Goal: Task Accomplishment & Management: Manage account settings

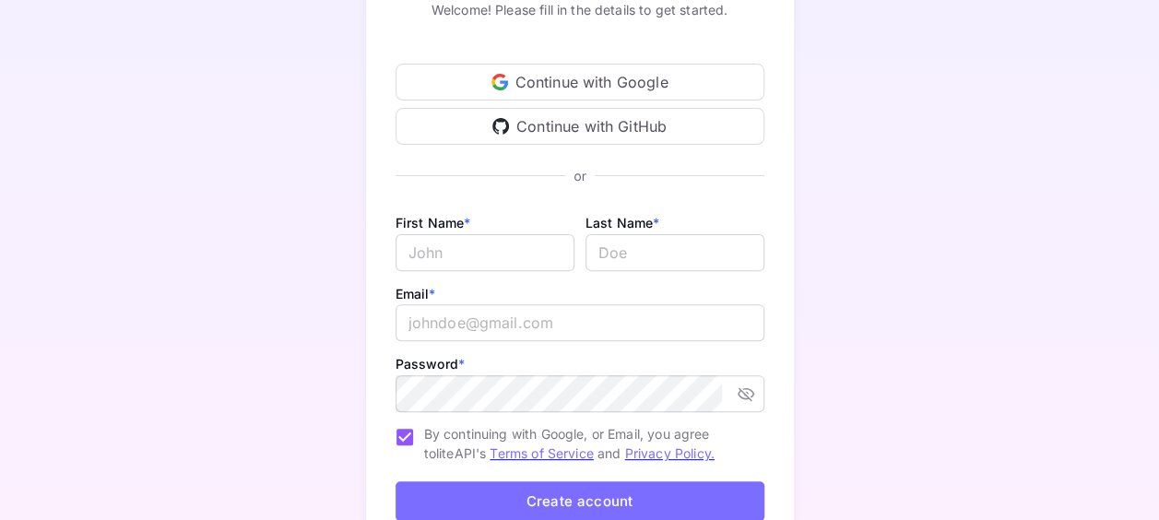
scroll to position [277, 0]
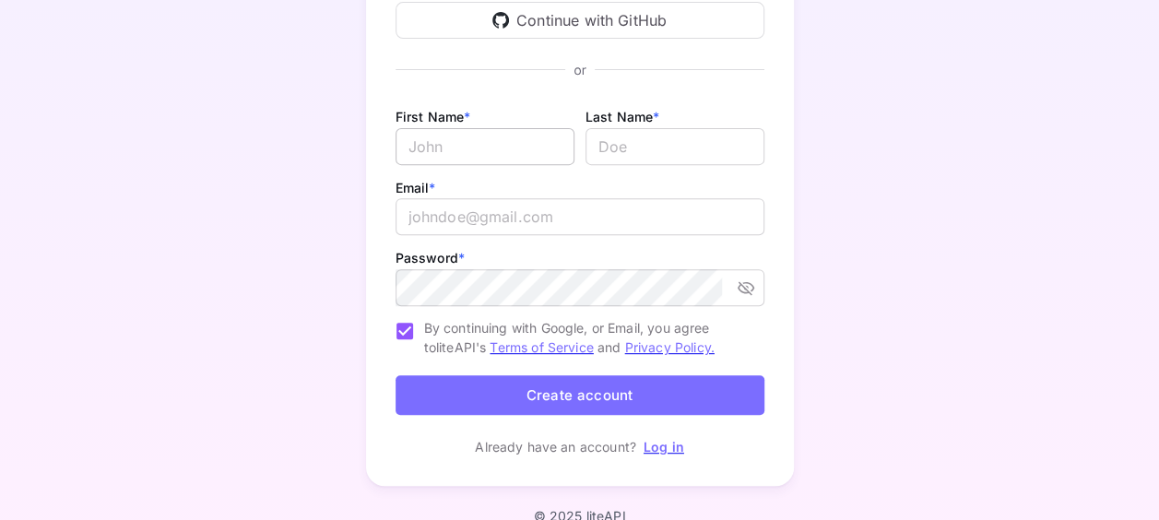
click at [459, 148] on input "Email *" at bounding box center [485, 146] width 179 height 37
type input "Suite"
type input "p"
type input "Places"
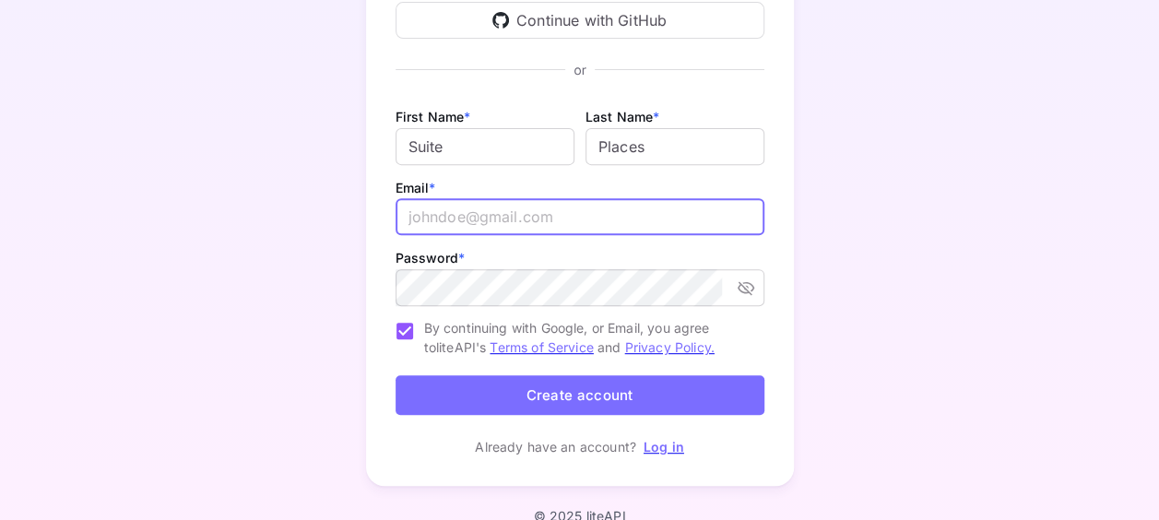
click at [495, 216] on input "email" at bounding box center [580, 216] width 369 height 37
click at [489, 218] on input "email" at bounding box center [580, 216] width 369 height 37
type input "[EMAIL_ADDRESS][DOMAIN_NAME]"
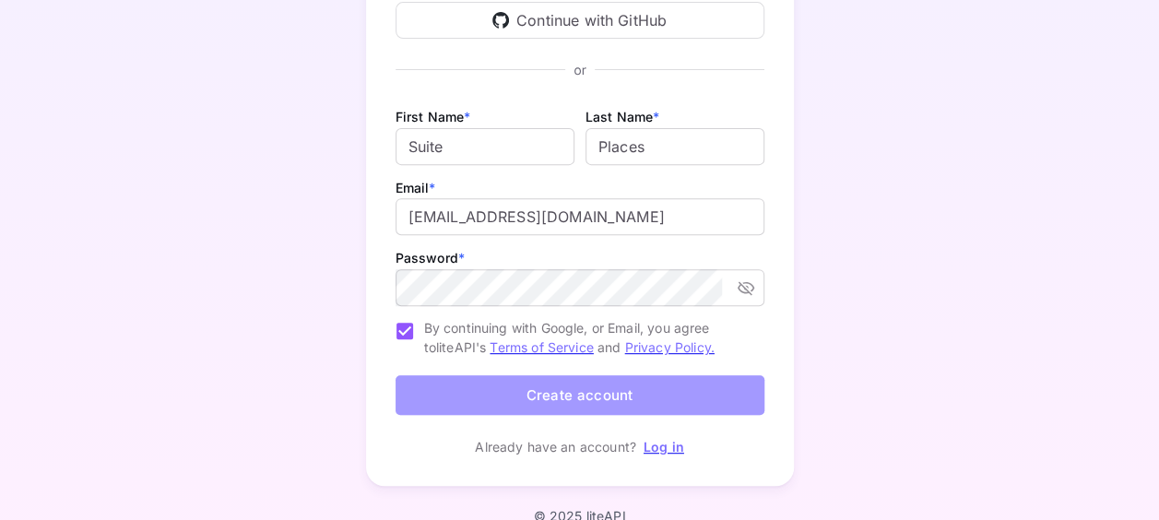
click at [600, 393] on button "Create account" at bounding box center [580, 395] width 369 height 40
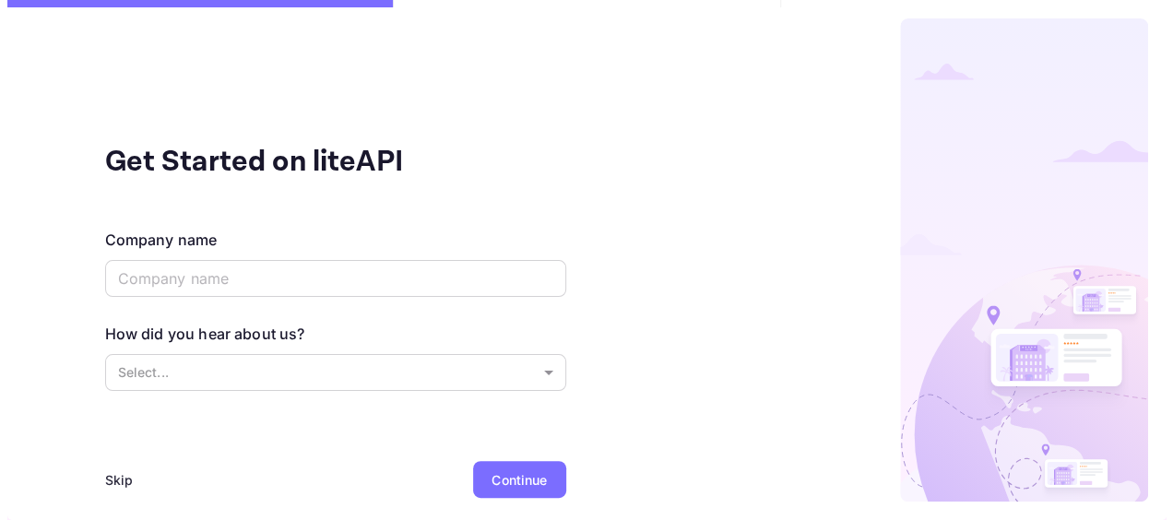
scroll to position [0, 0]
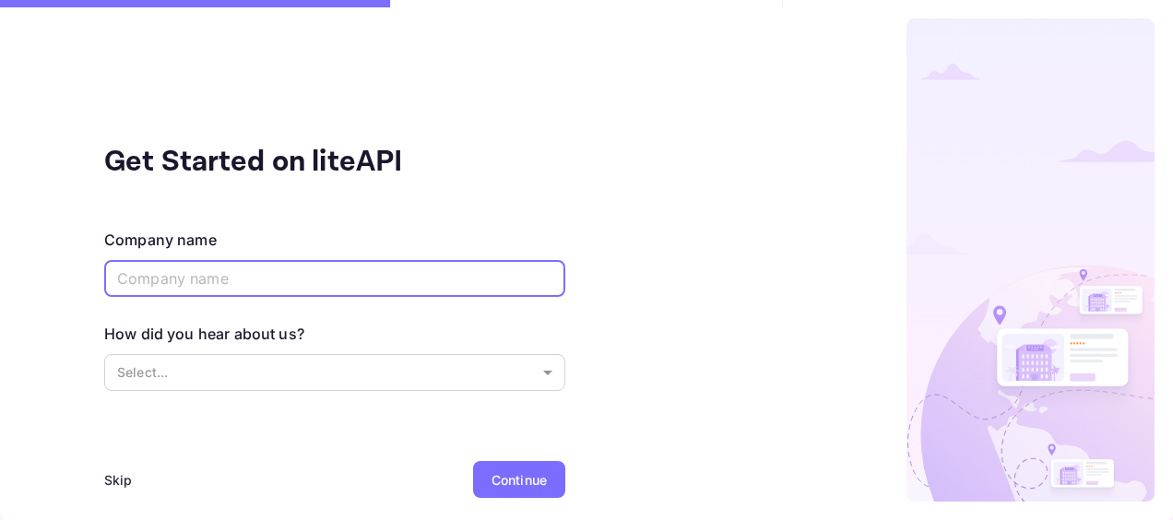
click at [179, 284] on input "text" at bounding box center [334, 278] width 461 height 37
type input "Suite Places"
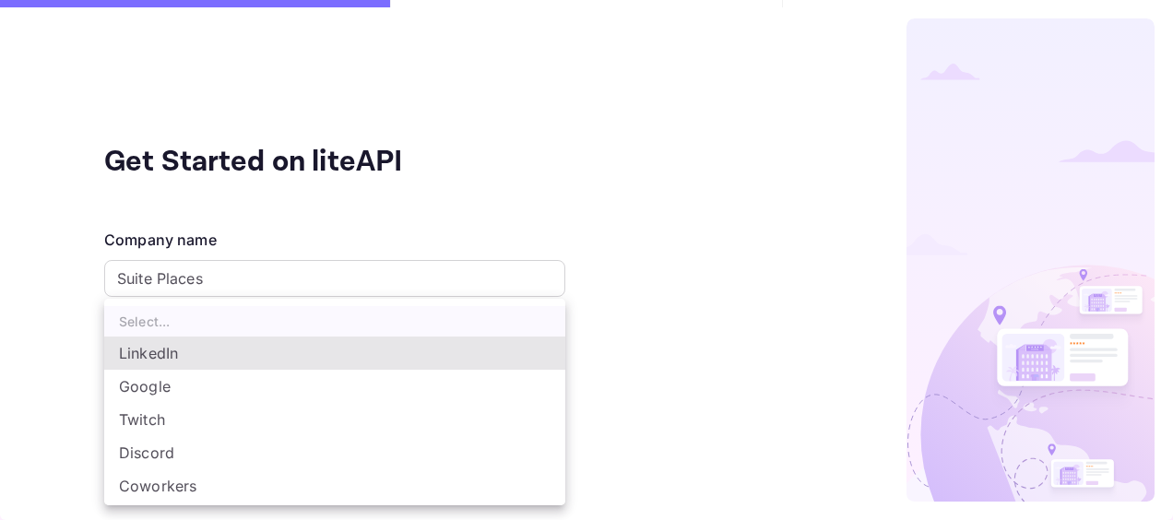
click at [175, 367] on body "Get Started on liteAPI Company name Suite Places ​ How did you hear about us? S…" at bounding box center [586, 260] width 1173 height 520
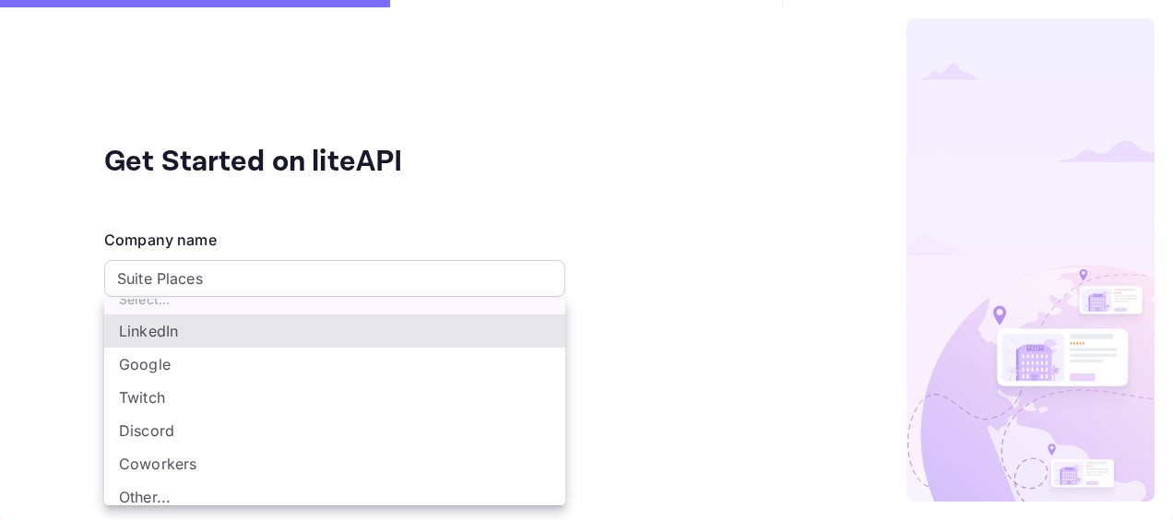
scroll to position [30, 0]
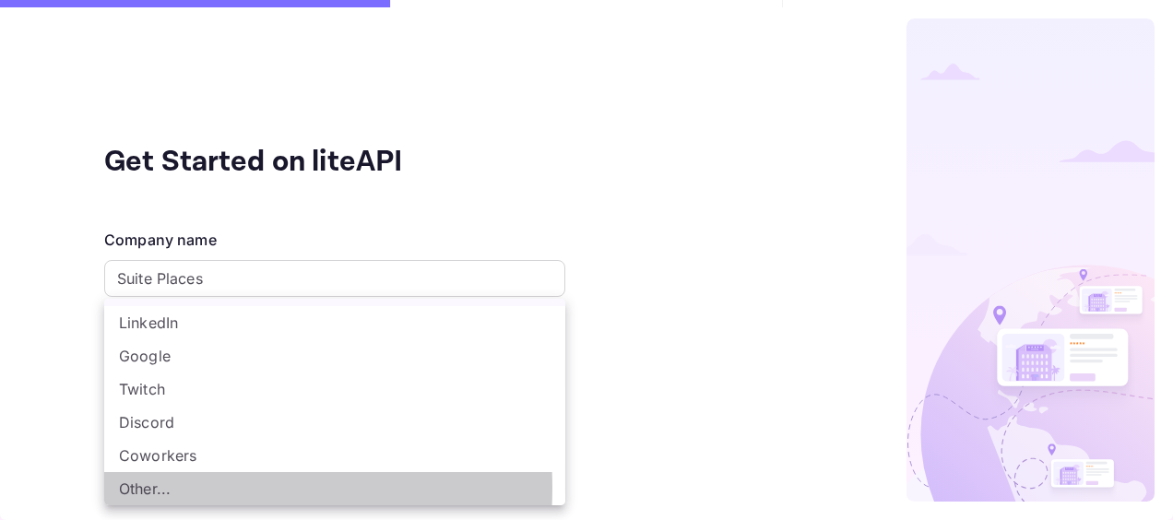
click at [150, 488] on li "Other..." at bounding box center [334, 488] width 461 height 33
type input "Other..."
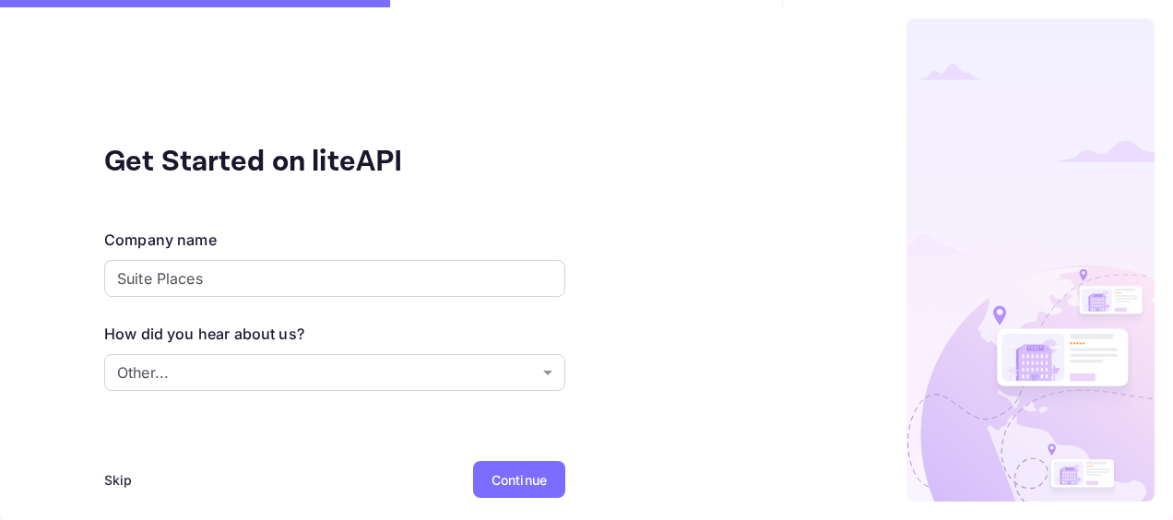
click at [505, 472] on div "Continue" at bounding box center [518, 479] width 55 height 19
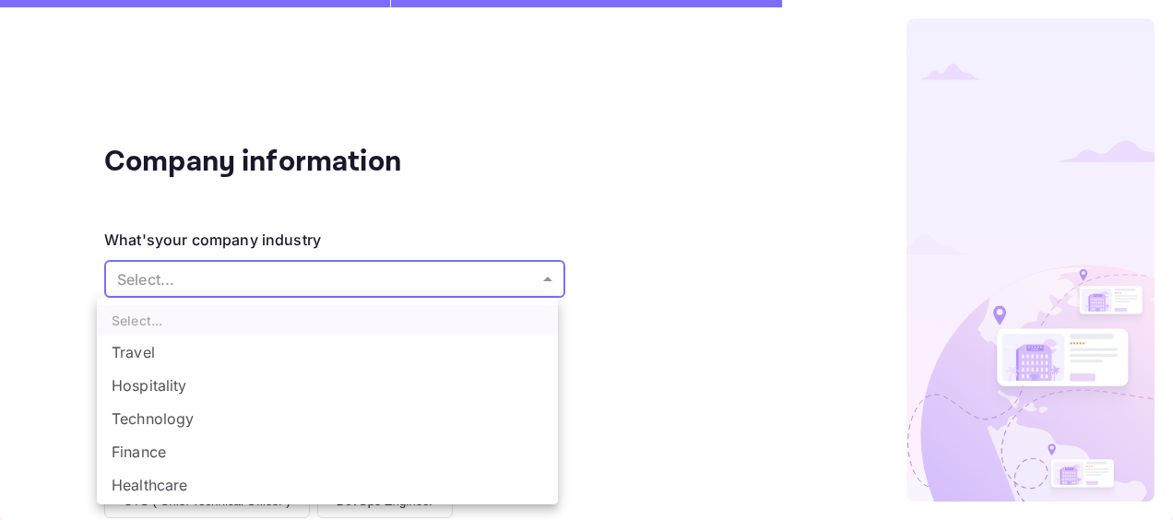
click at [478, 280] on body "Company information What's your company industry Select... ​ What best describe…" at bounding box center [586, 260] width 1173 height 520
click at [143, 356] on li "Travel" at bounding box center [327, 352] width 461 height 33
type input "Travel"
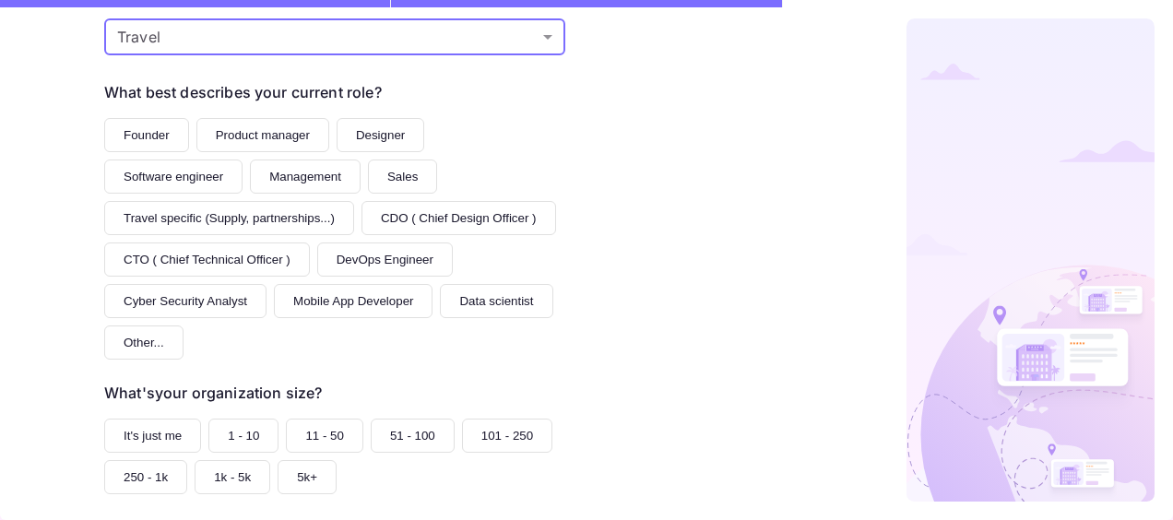
scroll to position [277, 0]
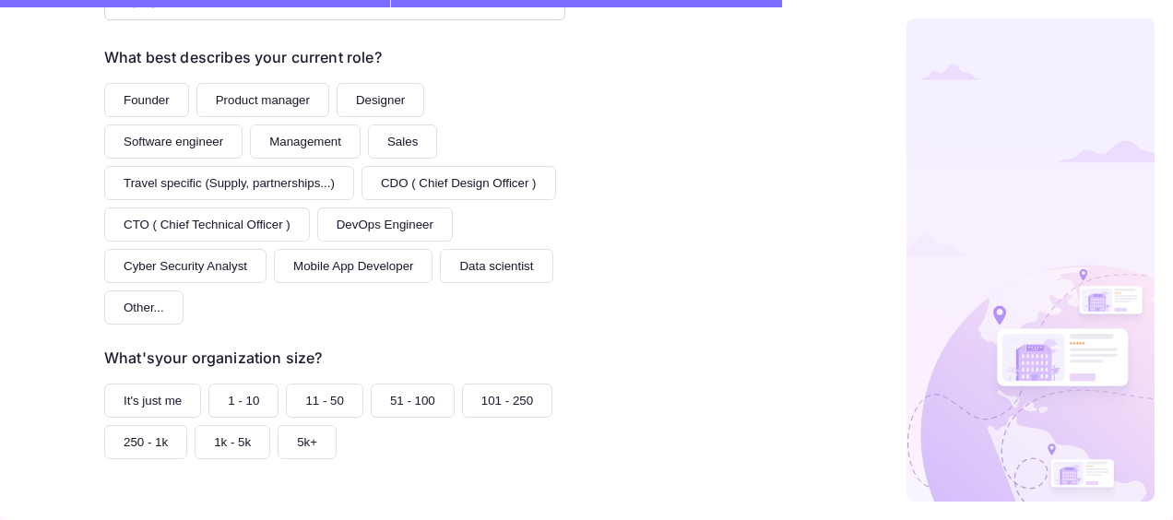
click at [126, 300] on button "Other..." at bounding box center [143, 307] width 79 height 34
click at [148, 391] on button "It's just me" at bounding box center [152, 401] width 97 height 34
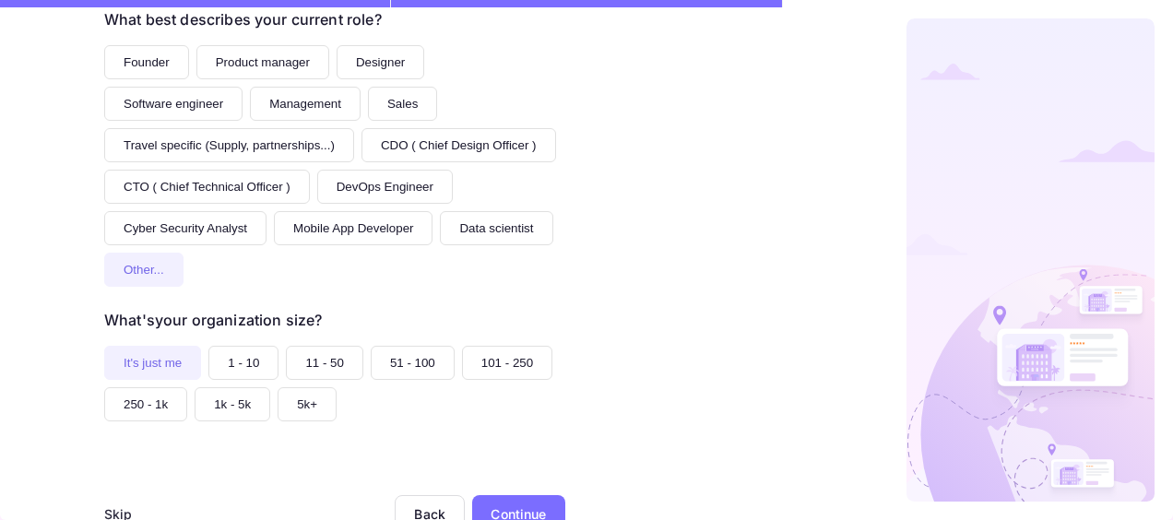
scroll to position [368, 0]
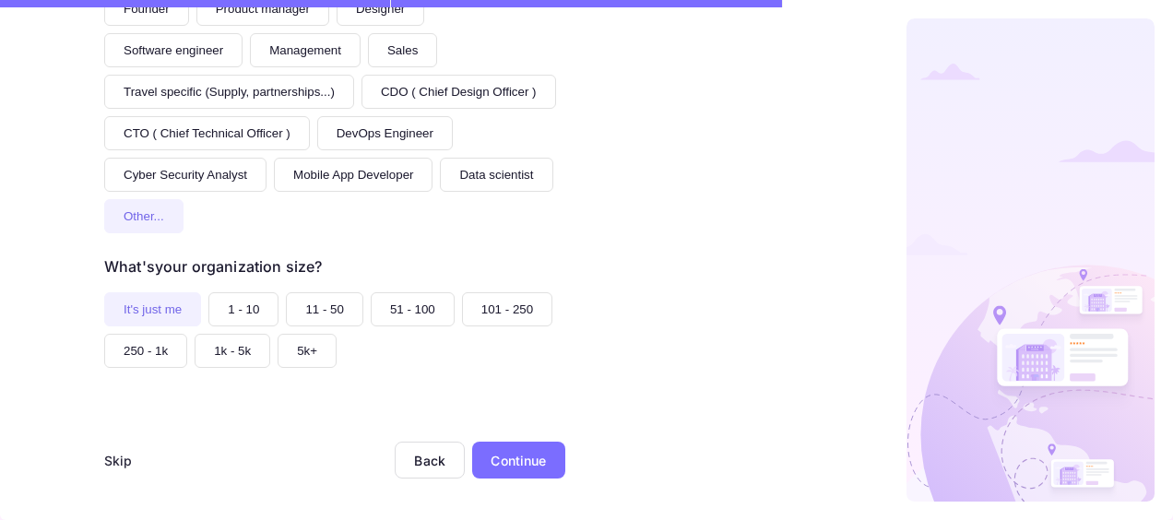
click at [527, 461] on div "Continue" at bounding box center [517, 460] width 55 height 19
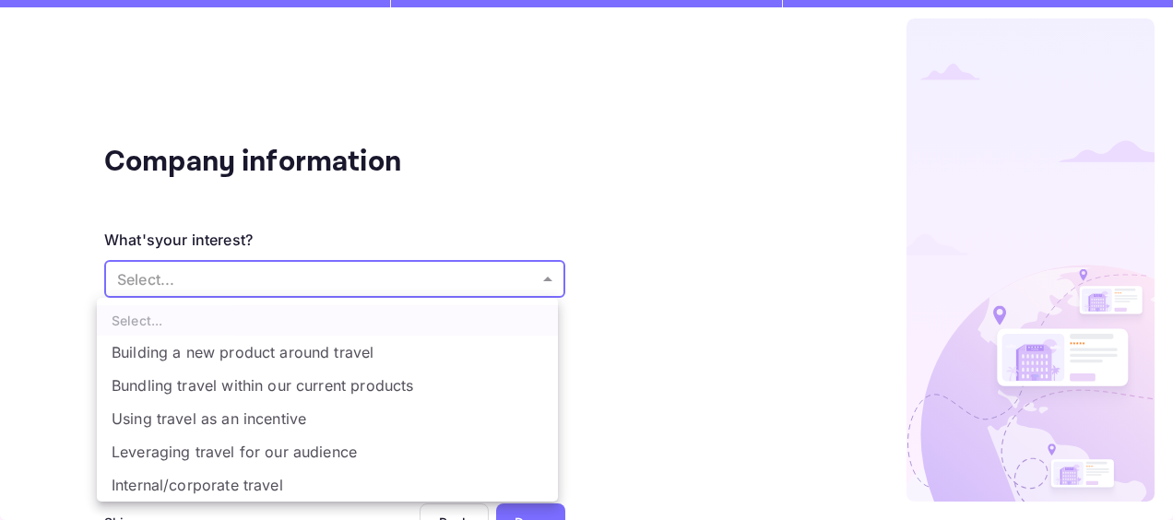
click at [222, 273] on body "Company information What's your interest? Select... ​ Do you have any previous …" at bounding box center [586, 260] width 1173 height 520
click at [296, 352] on li "Building a new product around travel" at bounding box center [327, 352] width 461 height 33
type input "Building a new product around travel"
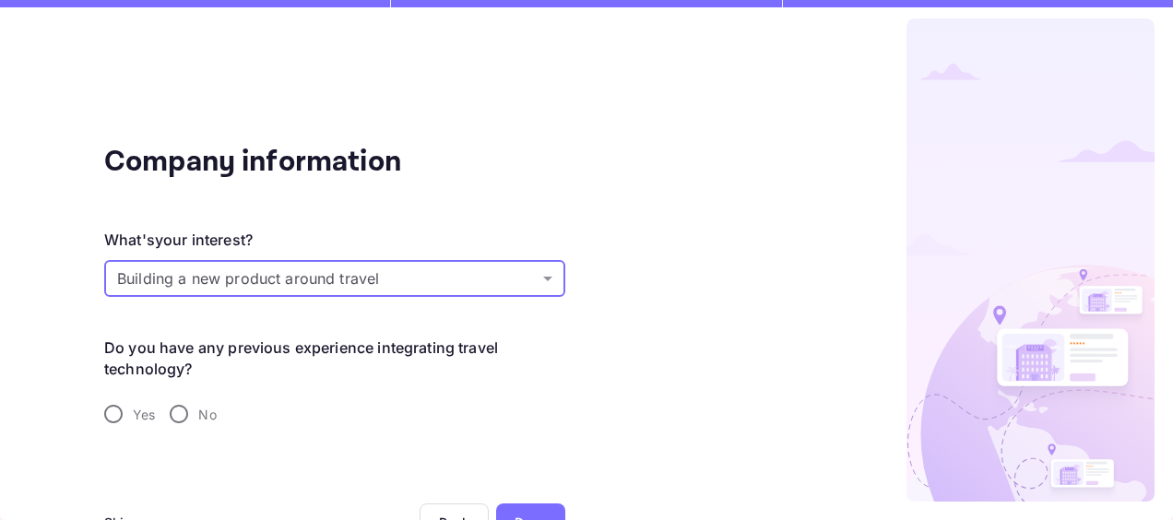
drag, startPoint x: 166, startPoint y: 415, endPoint x: 238, endPoint y: 398, distance: 73.8
click at [167, 415] on input "No" at bounding box center [178, 414] width 39 height 39
radio input "true"
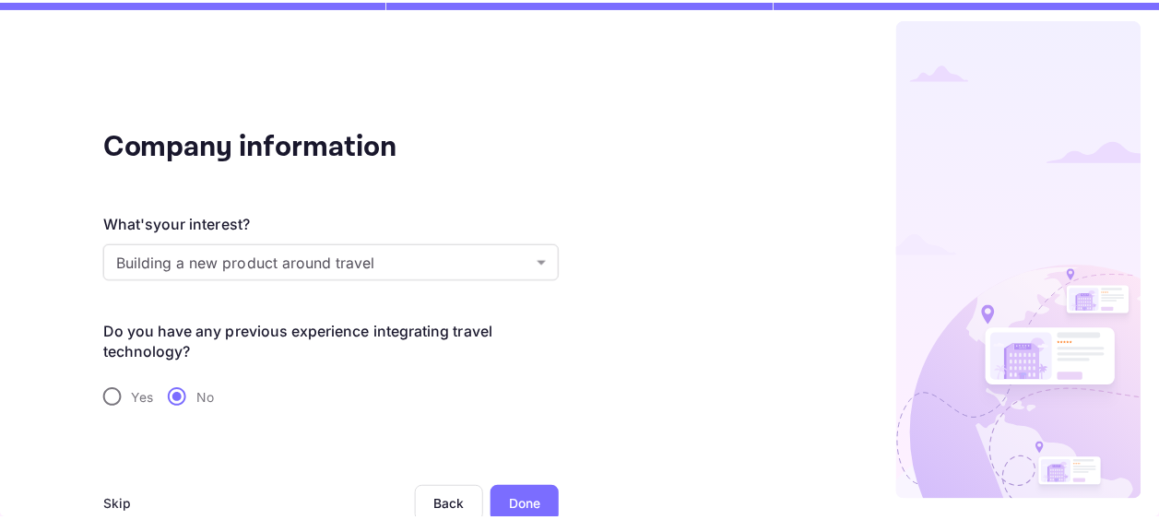
scroll to position [20, 0]
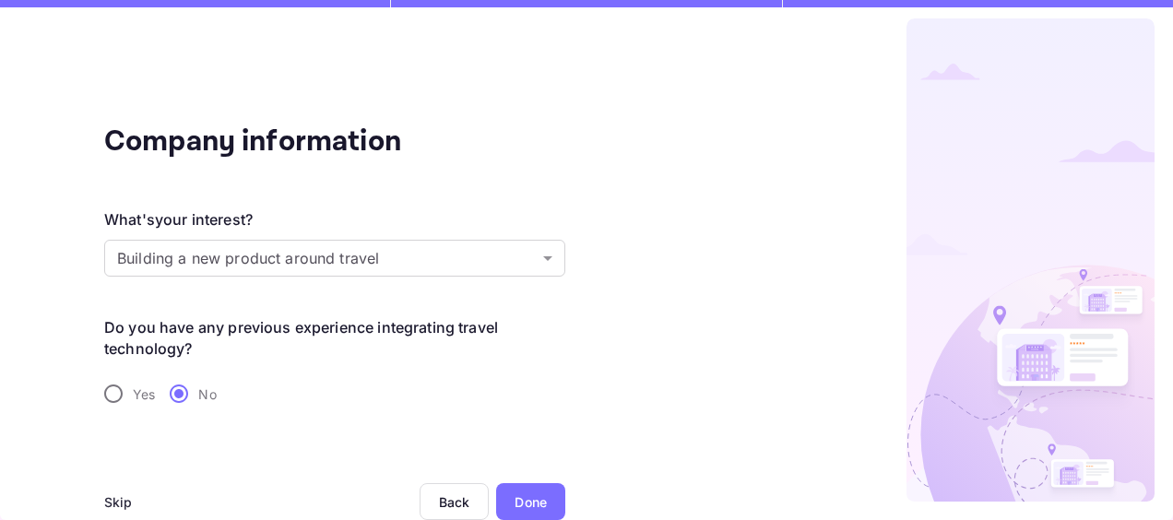
click at [535, 503] on div "Done" at bounding box center [530, 501] width 32 height 19
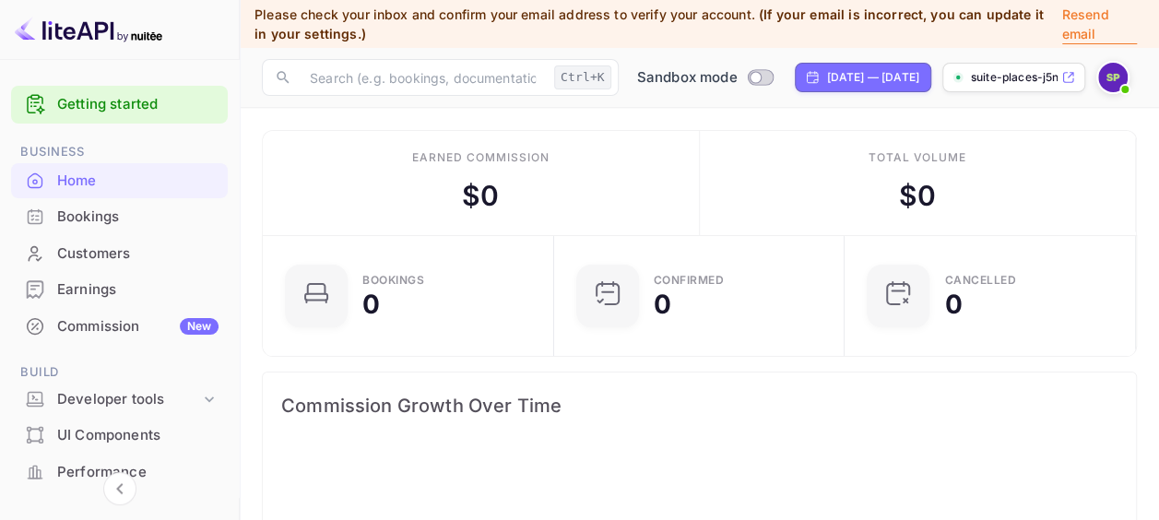
scroll to position [285, 266]
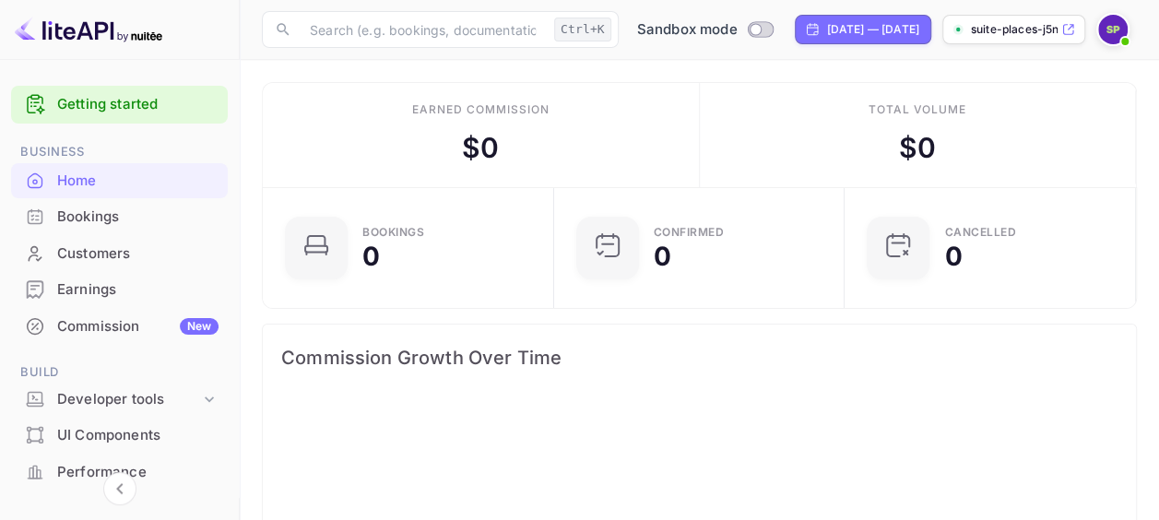
scroll to position [285, 266]
click at [1020, 26] on p "suite-places-j5nbq.nui..." at bounding box center [1014, 29] width 87 height 17
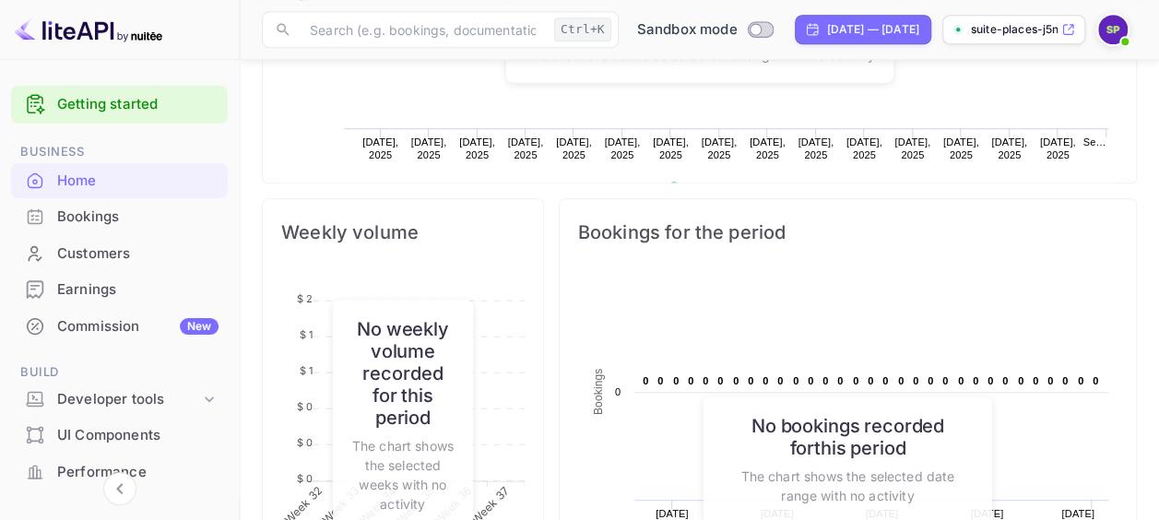
scroll to position [738, 0]
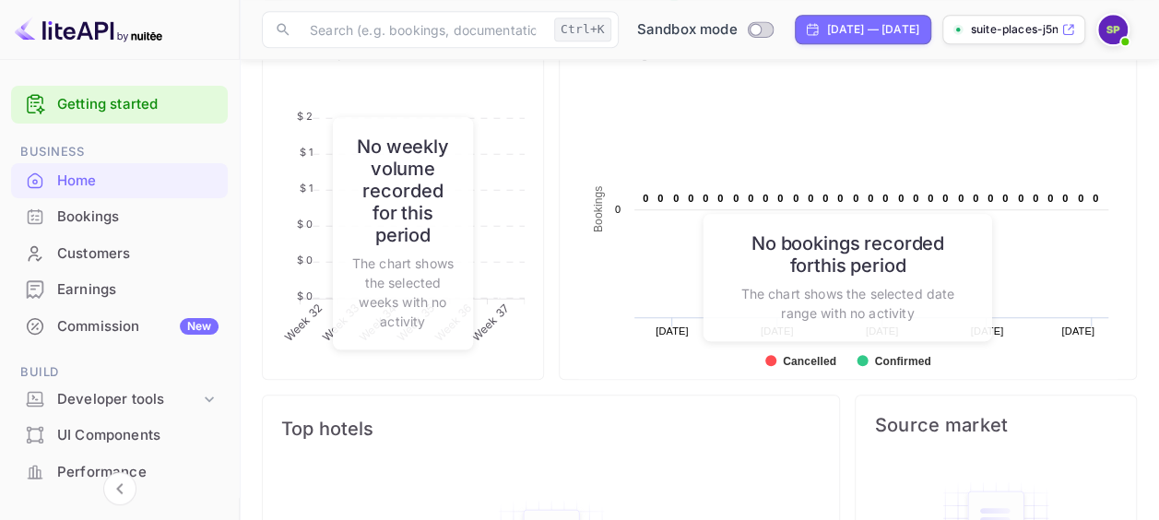
click at [942, 136] on rect at bounding box center [847, 238] width 539 height 295
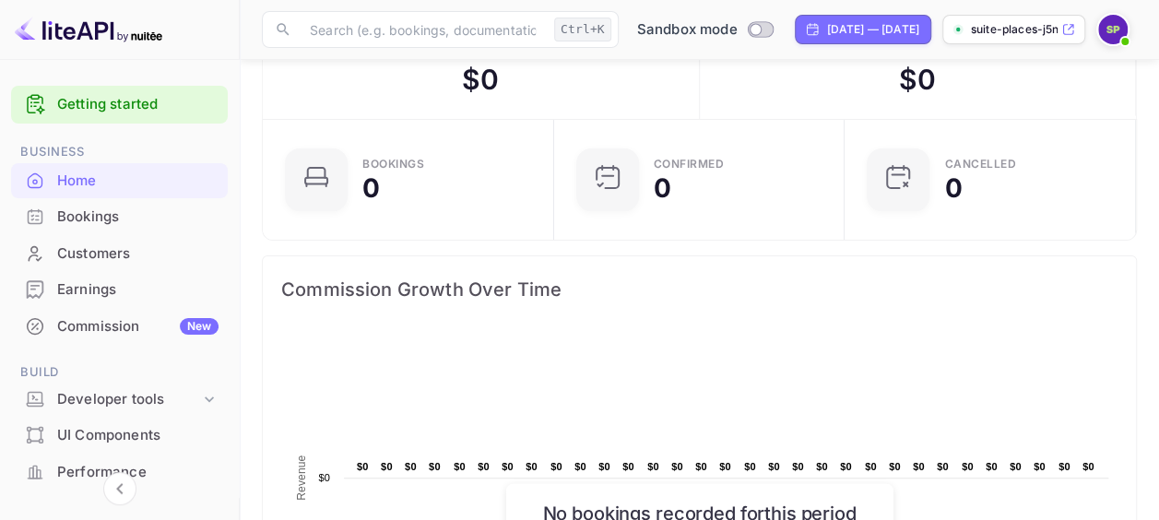
scroll to position [0, 0]
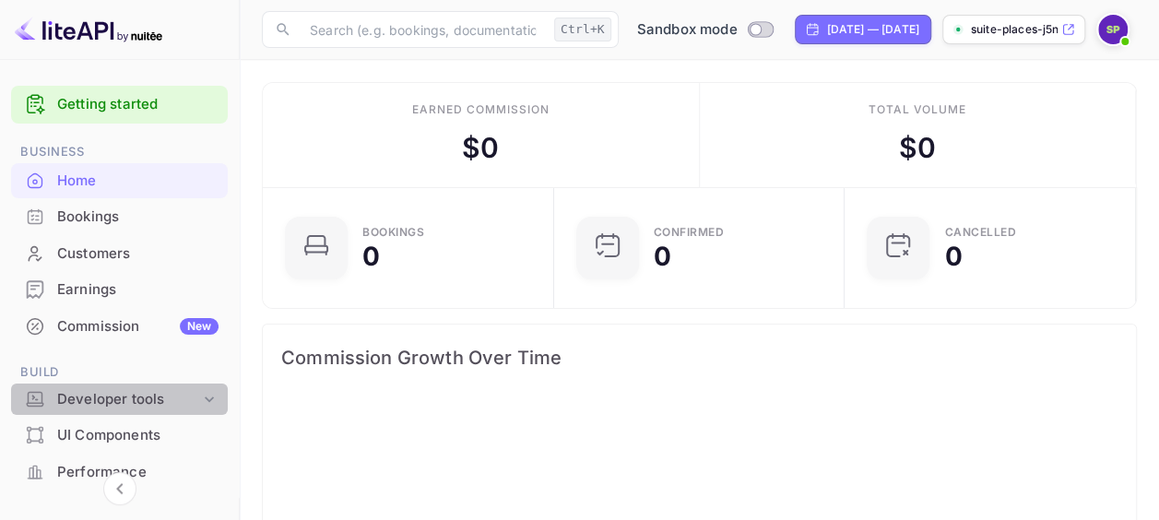
click at [207, 393] on icon at bounding box center [209, 399] width 18 height 18
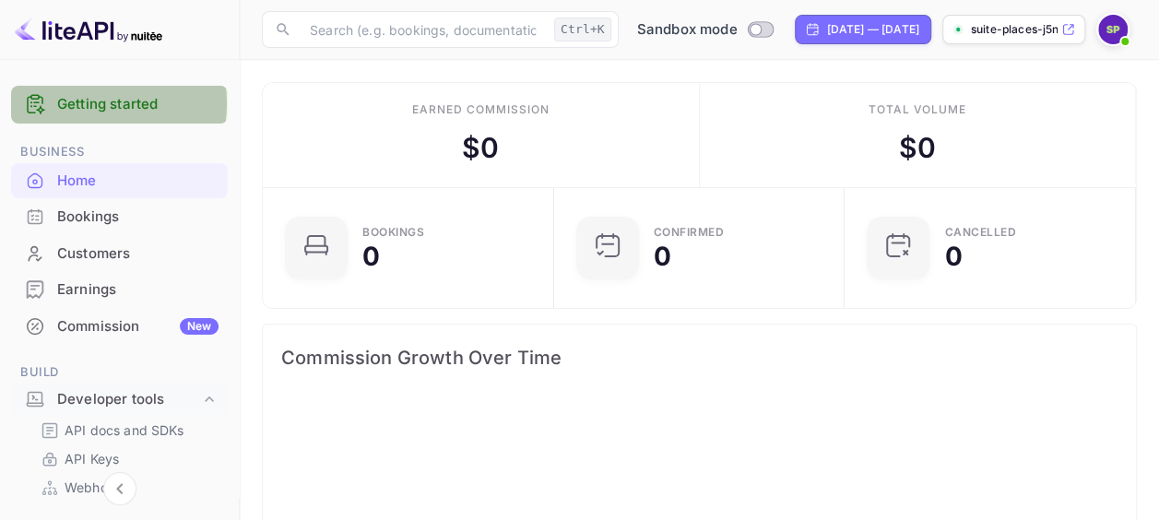
click at [86, 103] on link "Getting started" at bounding box center [137, 104] width 161 height 21
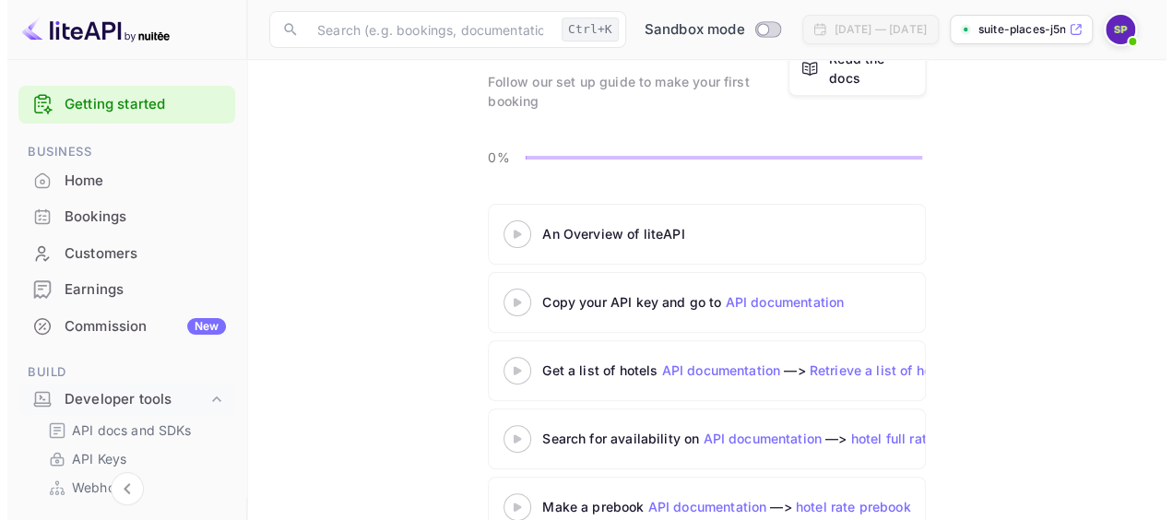
scroll to position [184, 0]
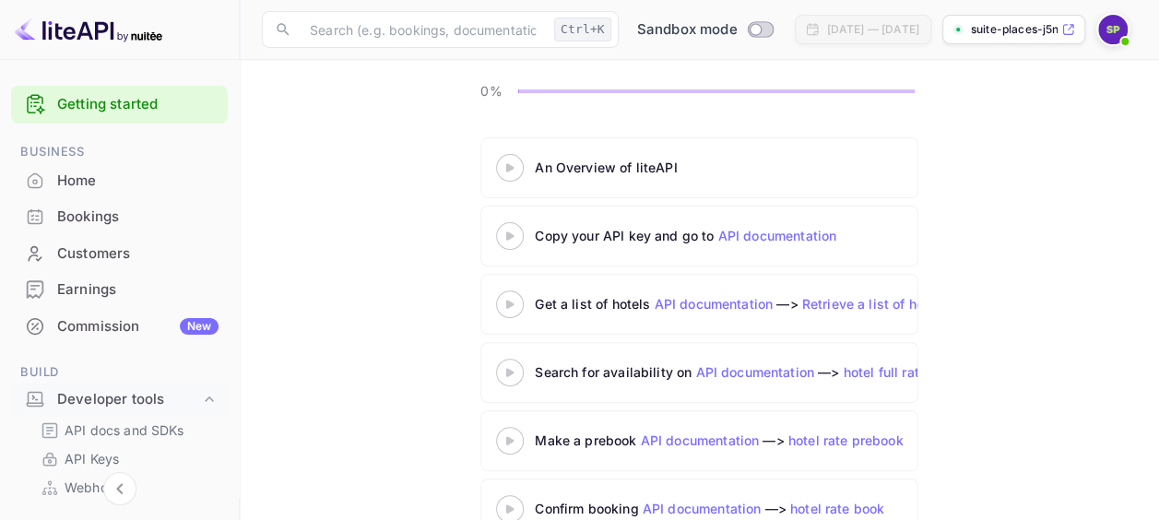
drag, startPoint x: 578, startPoint y: 167, endPoint x: 569, endPoint y: 169, distance: 9.4
click at [579, 168] on div "An Overview of liteAPI" at bounding box center [765, 167] width 461 height 19
click at [510, 160] on div at bounding box center [510, 167] width 65 height 23
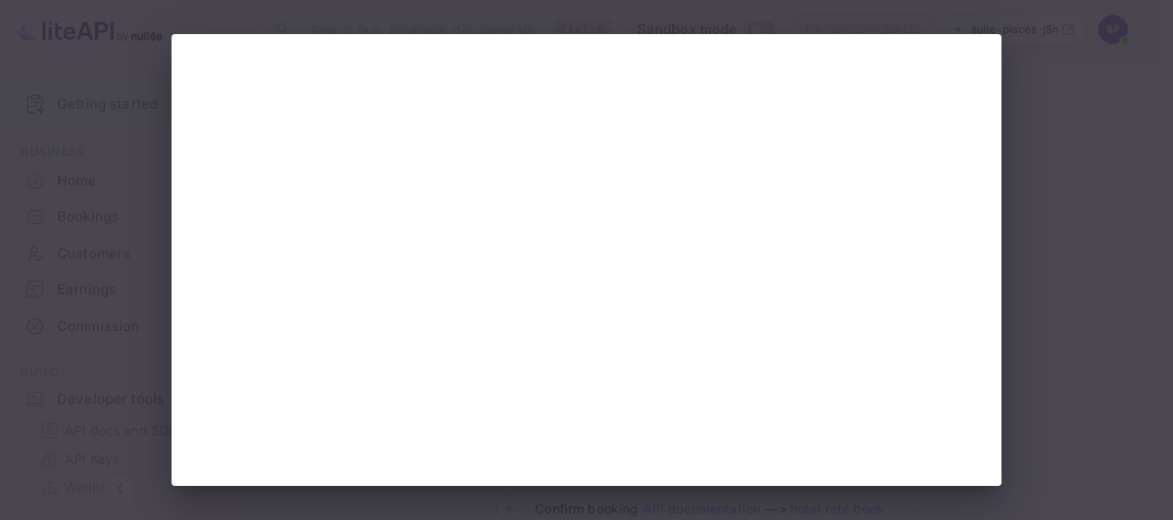
click at [55, 100] on div at bounding box center [586, 260] width 1173 height 520
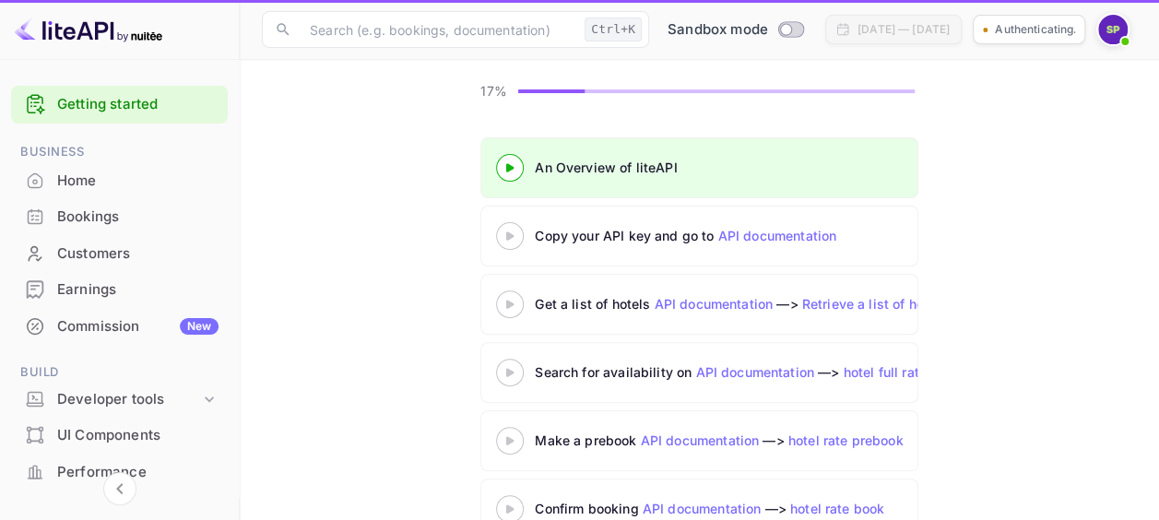
scroll to position [184, 0]
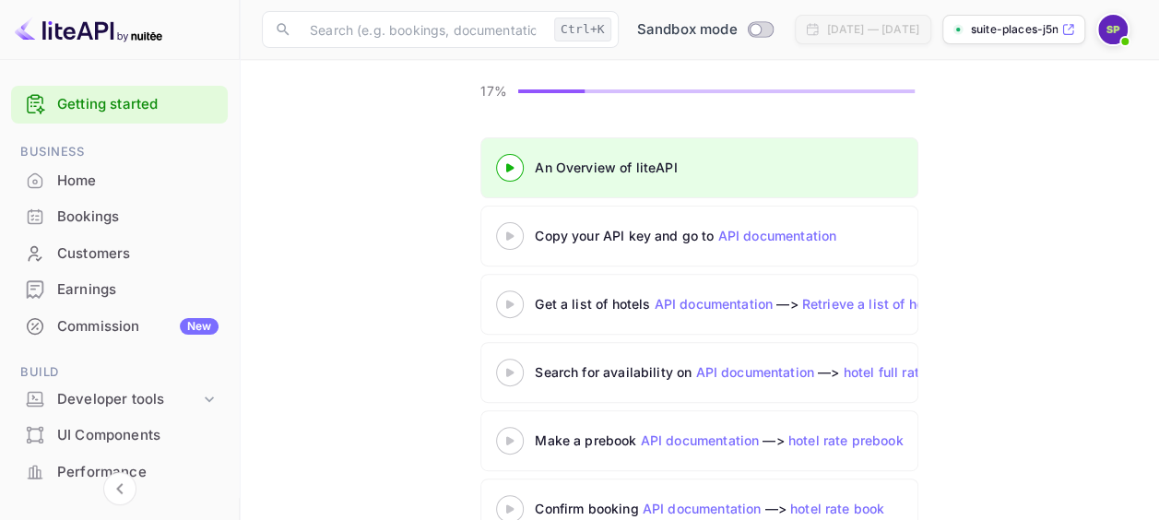
click at [508, 234] on 3 at bounding box center [509, 235] width 7 height 8
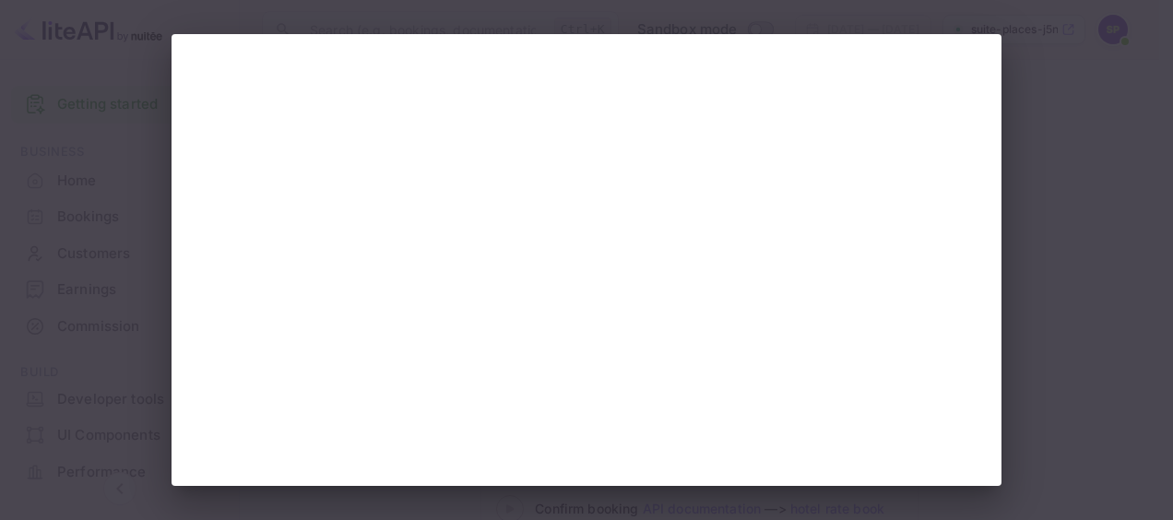
click at [89, 109] on div at bounding box center [586, 260] width 1173 height 520
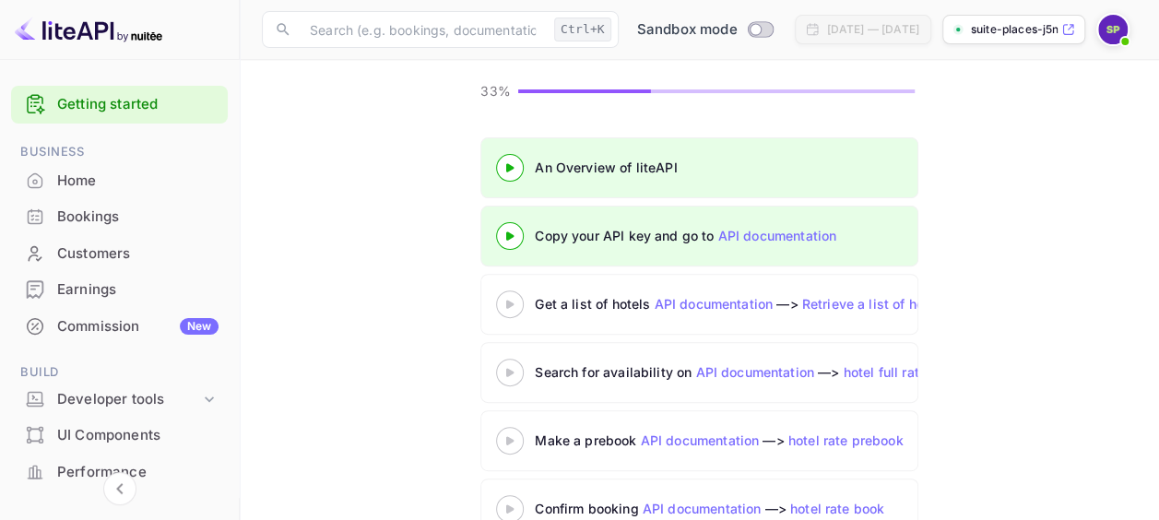
scroll to position [184, 0]
click at [506, 295] on div at bounding box center [510, 303] width 65 height 23
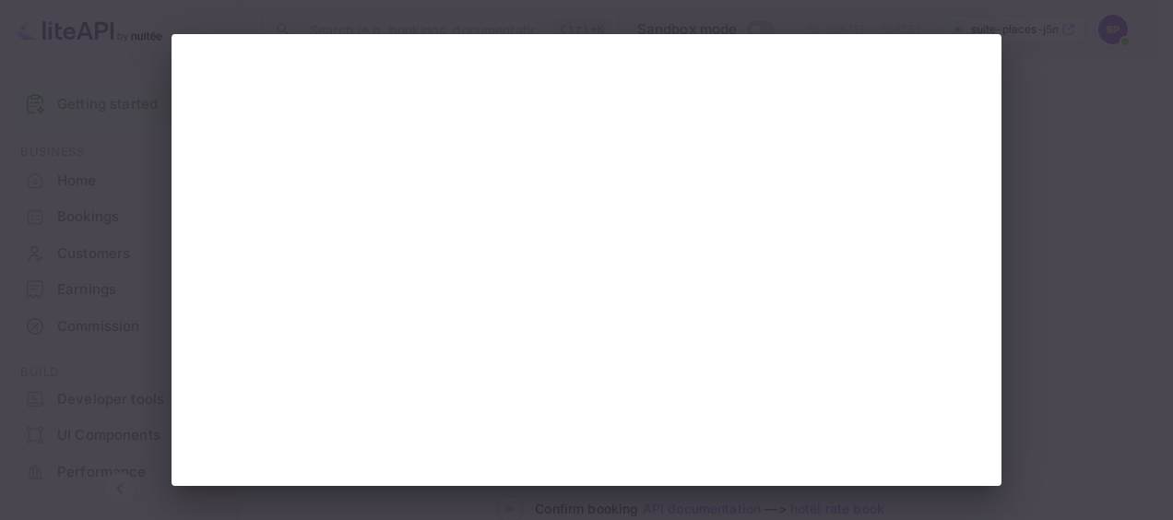
click at [150, 153] on div at bounding box center [586, 260] width 1173 height 520
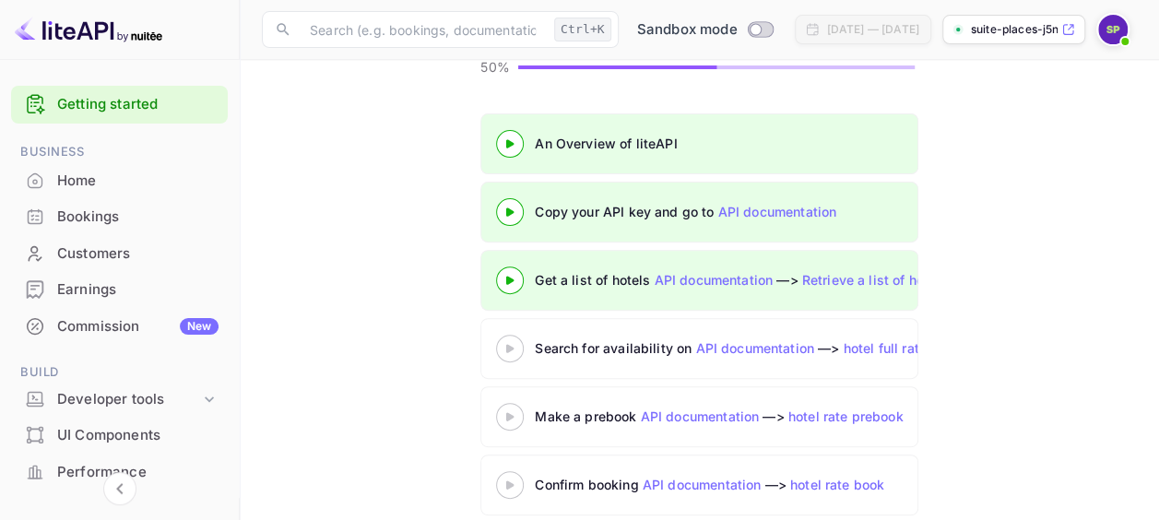
scroll to position [229, 0]
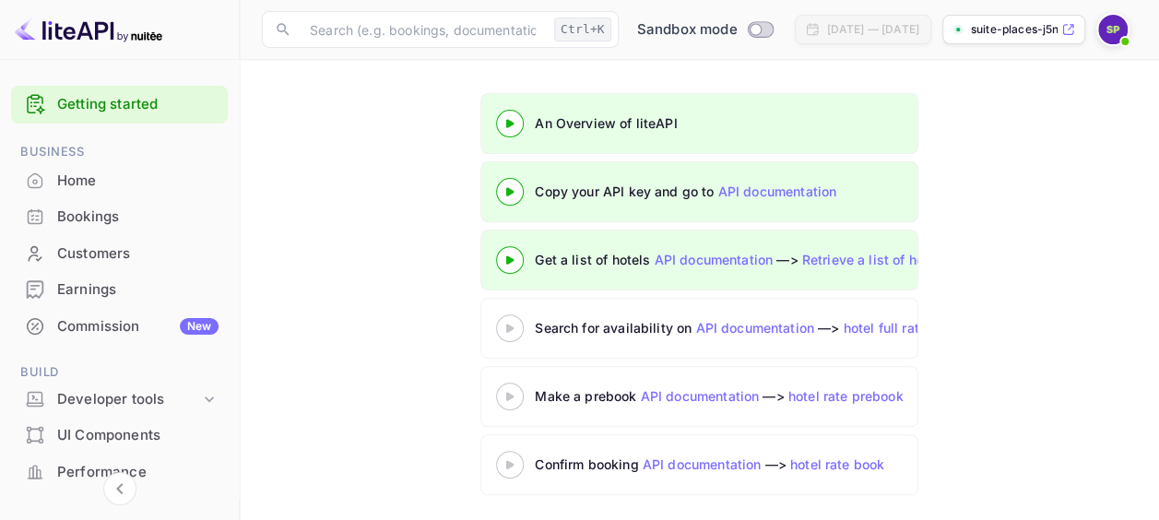
click at [511, 319] on div at bounding box center [510, 327] width 65 height 23
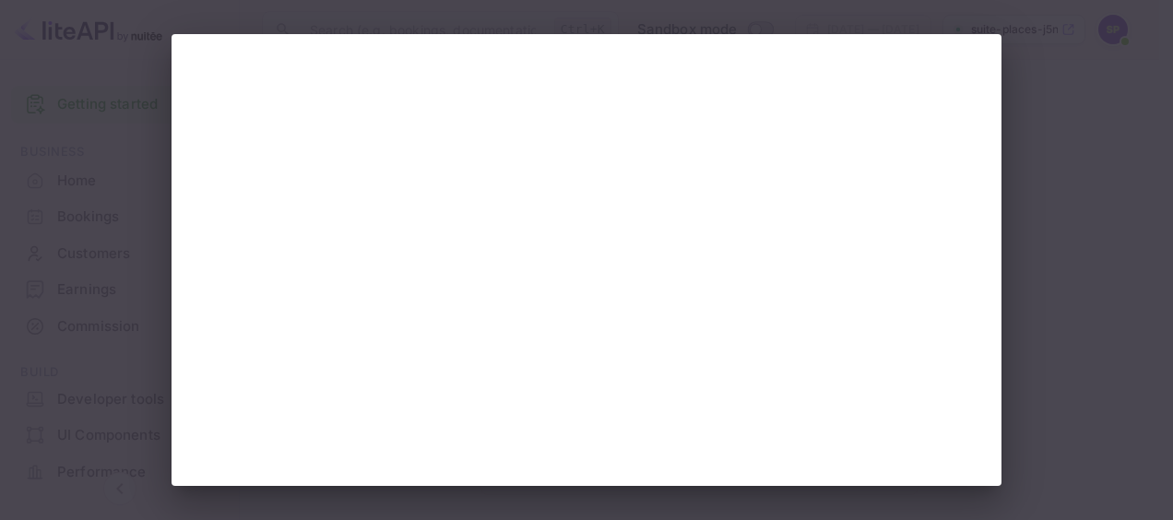
click at [53, 105] on div at bounding box center [586, 260] width 1173 height 520
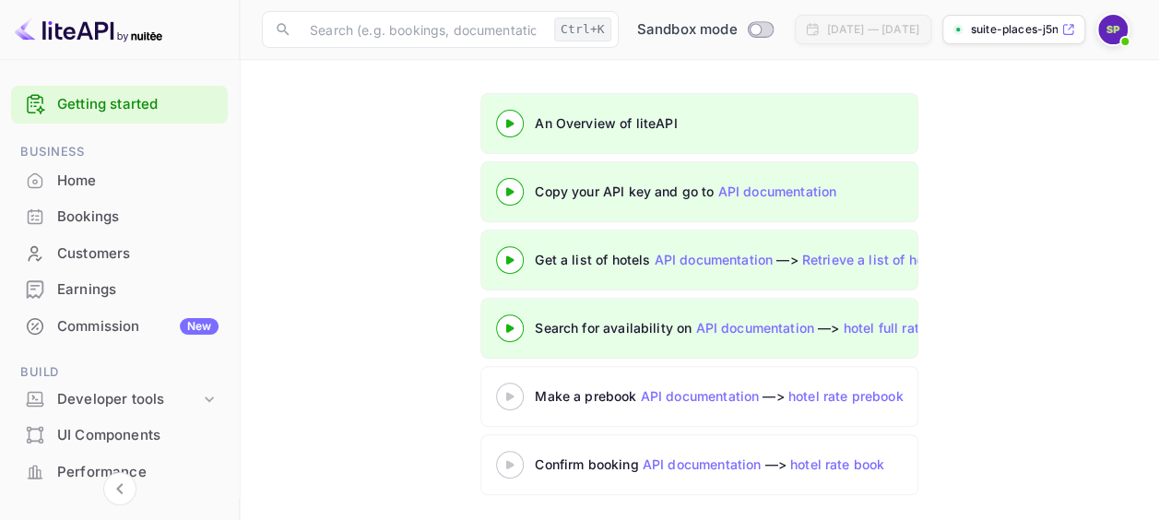
click at [507, 394] on 3 at bounding box center [509, 396] width 7 height 8
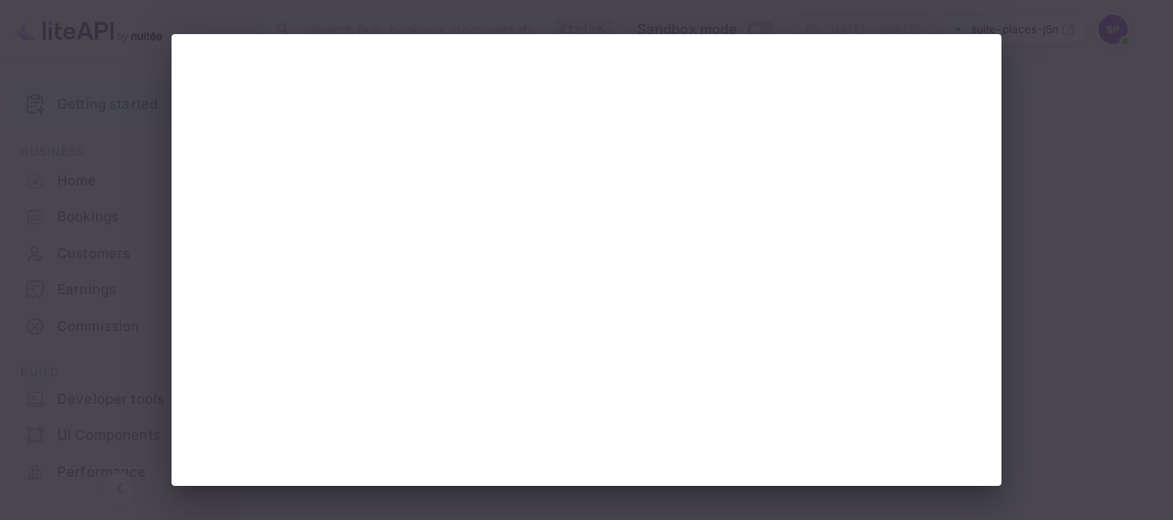
click at [54, 253] on div at bounding box center [586, 260] width 1173 height 520
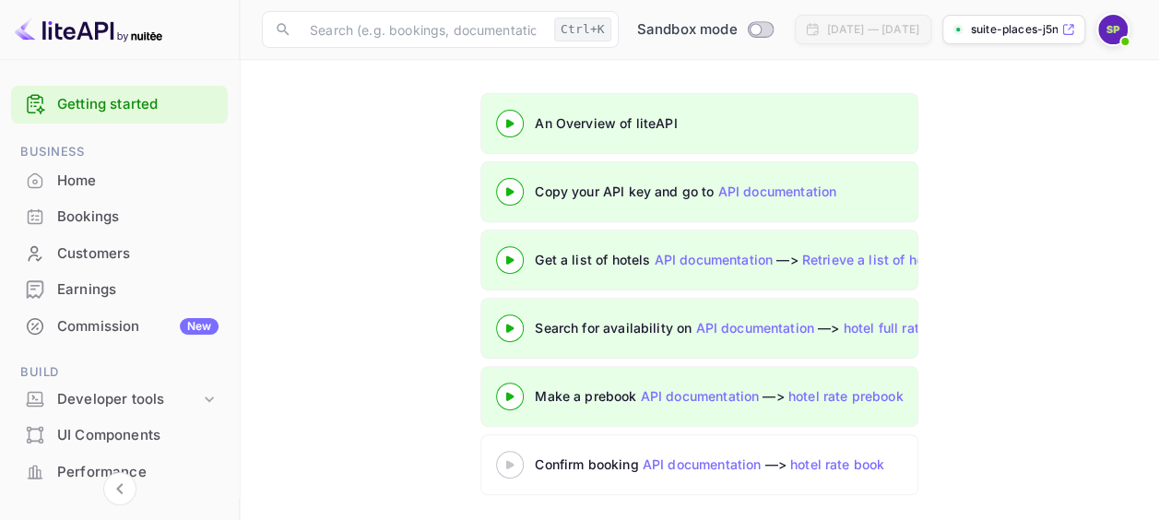
scroll to position [229, 0]
drag, startPoint x: 479, startPoint y: 465, endPoint x: 490, endPoint y: 462, distance: 10.5
click at [480, 464] on div "Confirm booking API documentation —> hotel rate book" at bounding box center [699, 464] width 438 height 61
click at [504, 460] on icon at bounding box center [510, 464] width 65 height 9
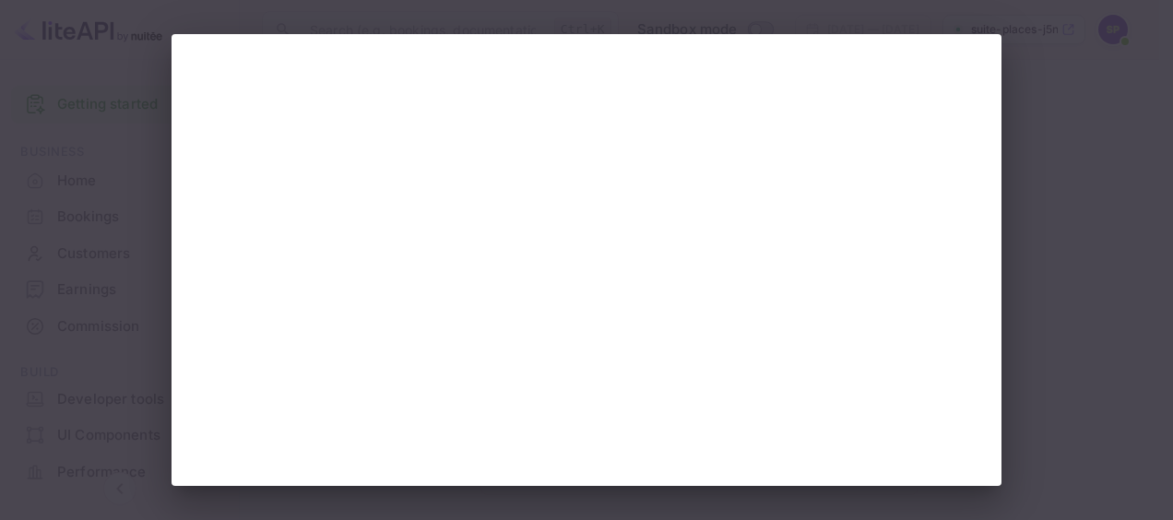
click at [102, 272] on div at bounding box center [586, 260] width 1173 height 520
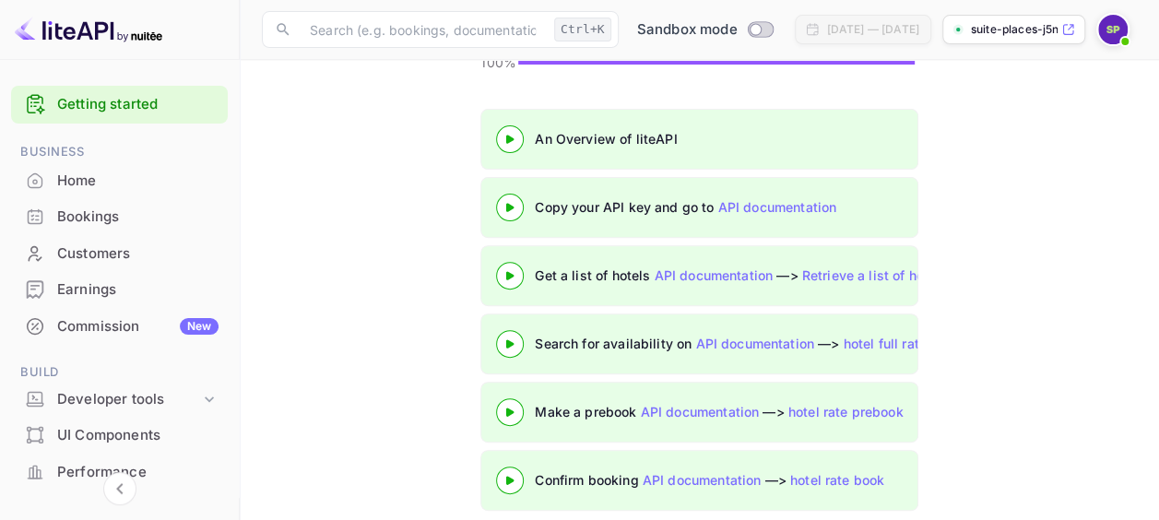
scroll to position [229, 0]
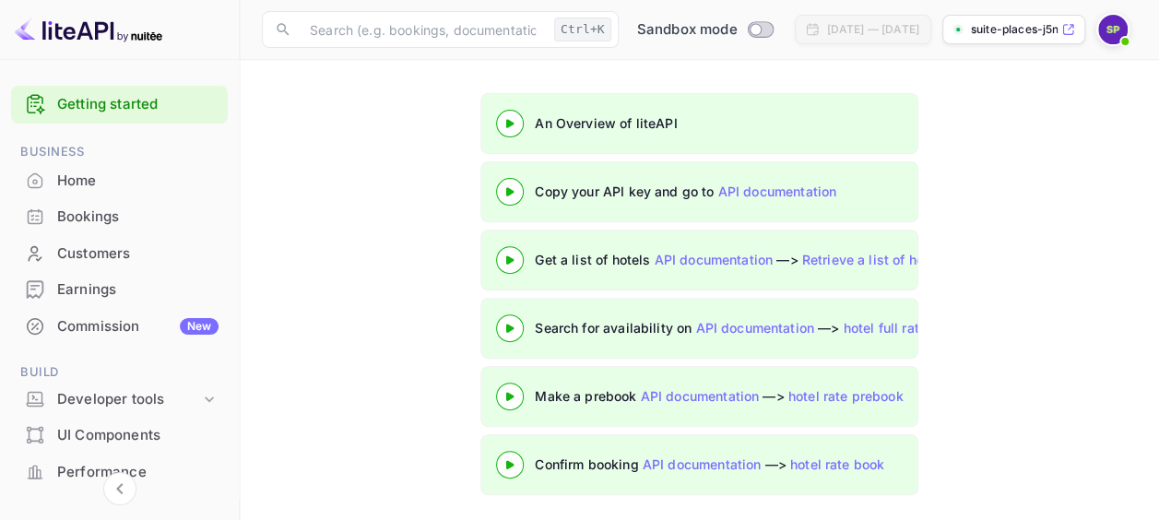
click at [72, 177] on div "Home" at bounding box center [137, 181] width 161 height 21
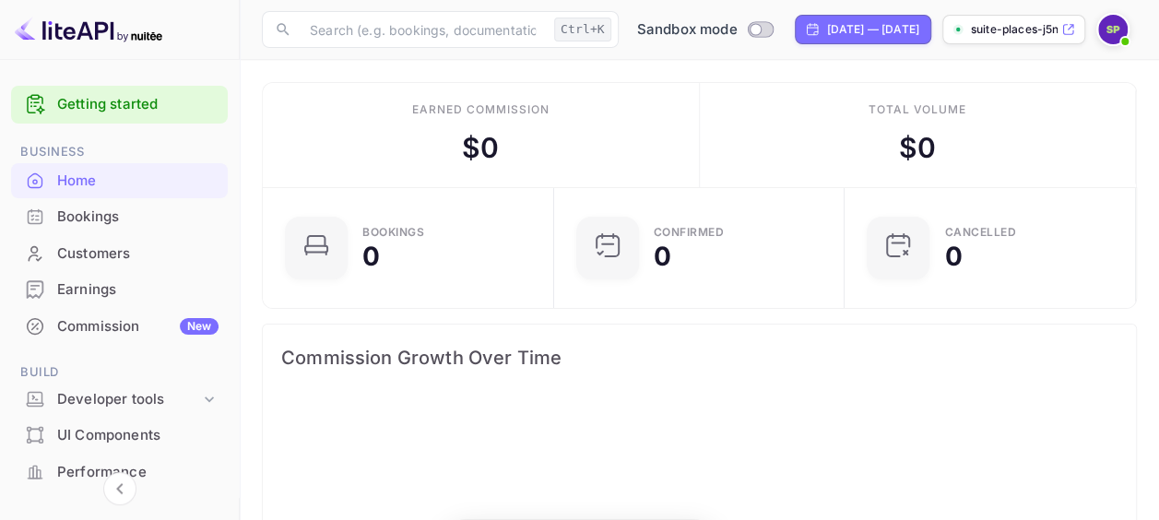
scroll to position [285, 266]
click at [77, 216] on div "Bookings" at bounding box center [137, 217] width 161 height 21
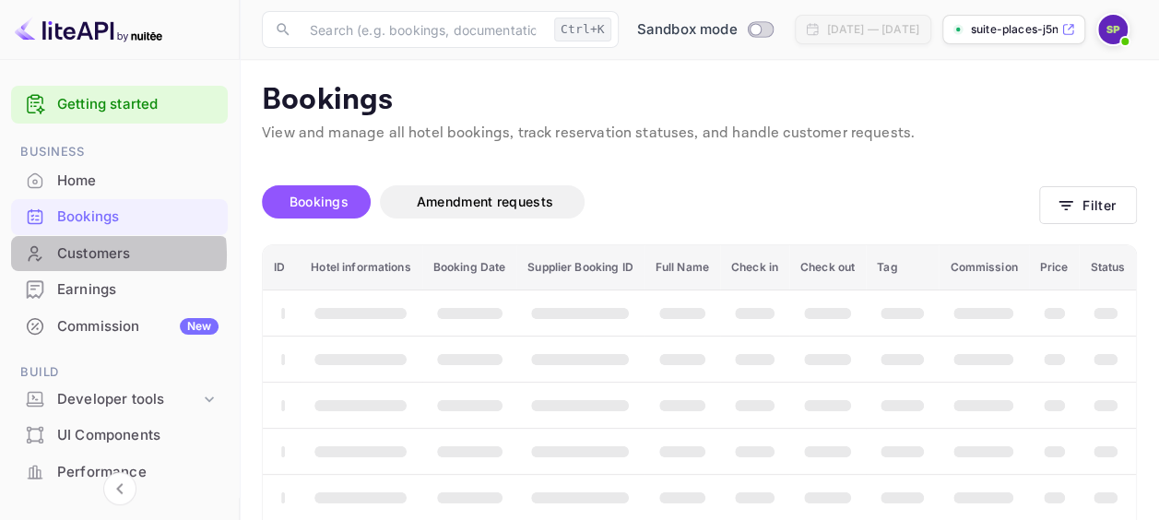
click at [77, 254] on div "Customers" at bounding box center [137, 253] width 161 height 21
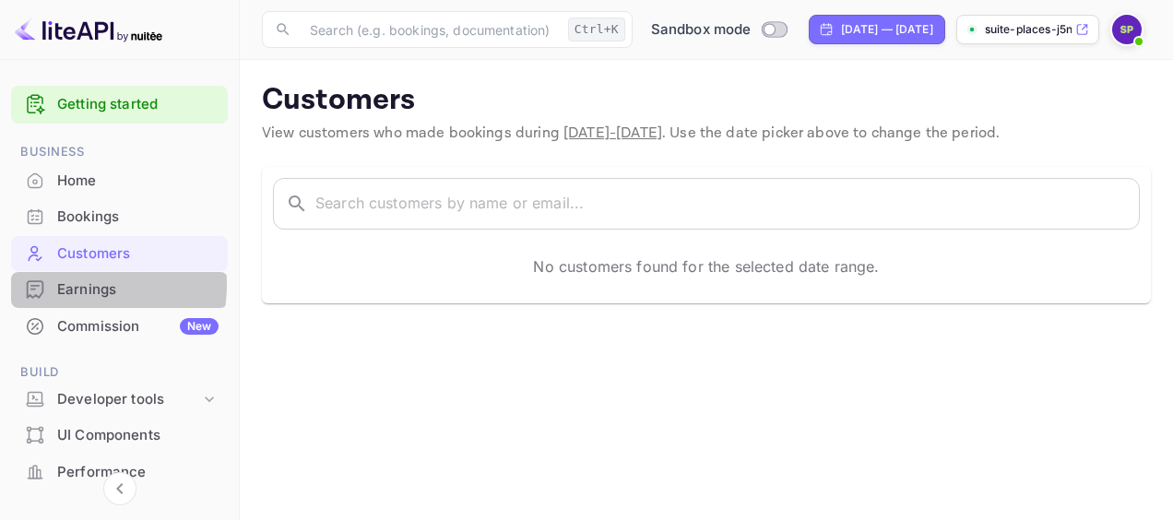
click at [75, 284] on div "Earnings" at bounding box center [137, 289] width 161 height 21
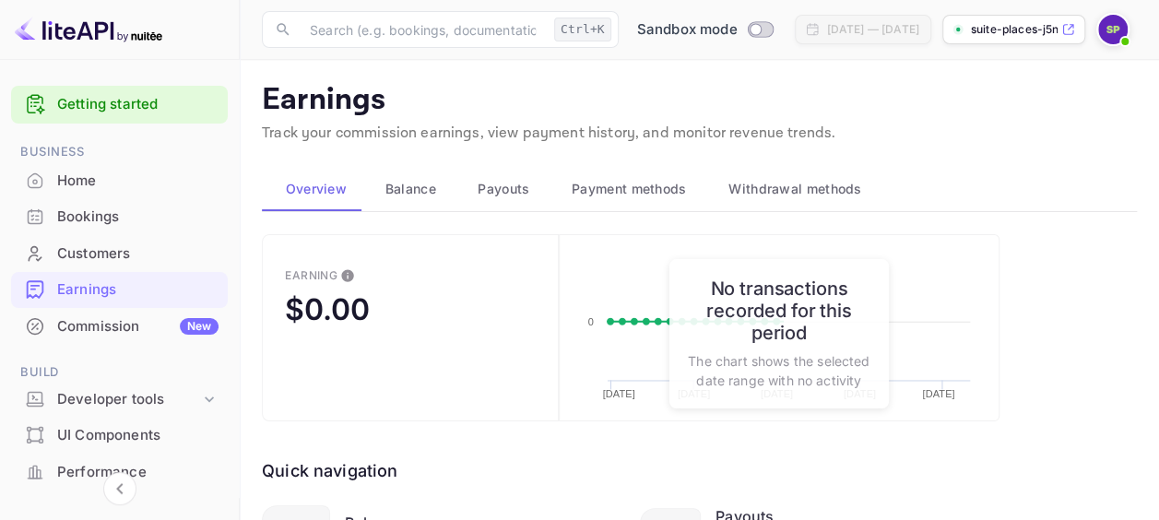
click at [94, 323] on div "Commission New" at bounding box center [137, 326] width 161 height 21
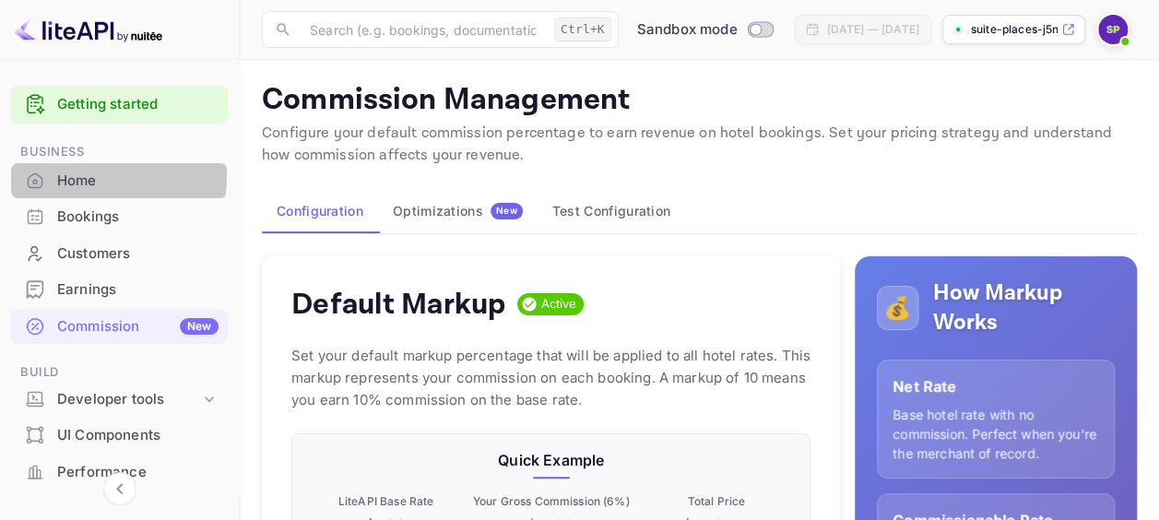
click at [83, 173] on div "Home" at bounding box center [137, 181] width 161 height 21
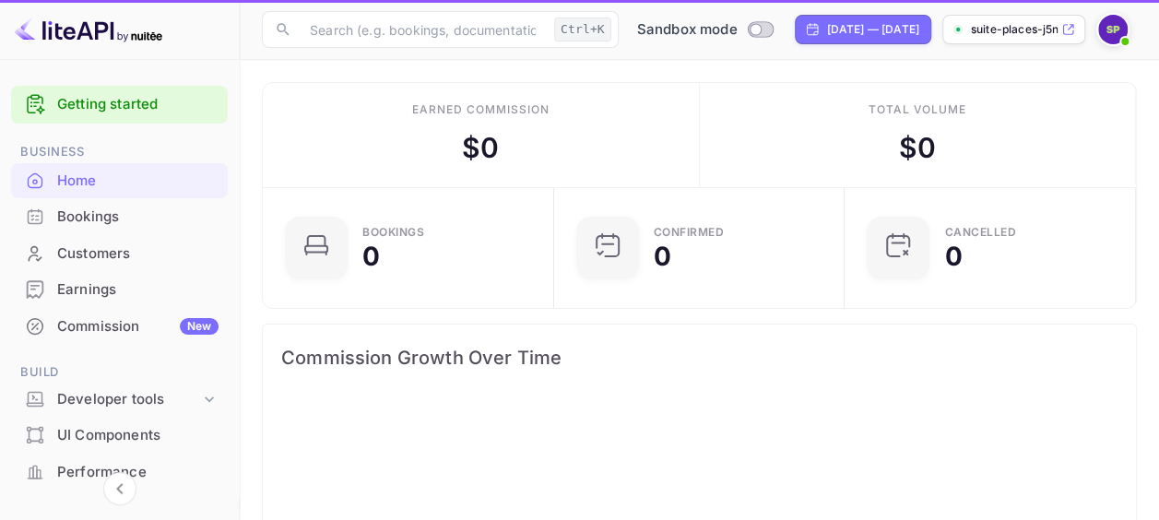
scroll to position [285, 266]
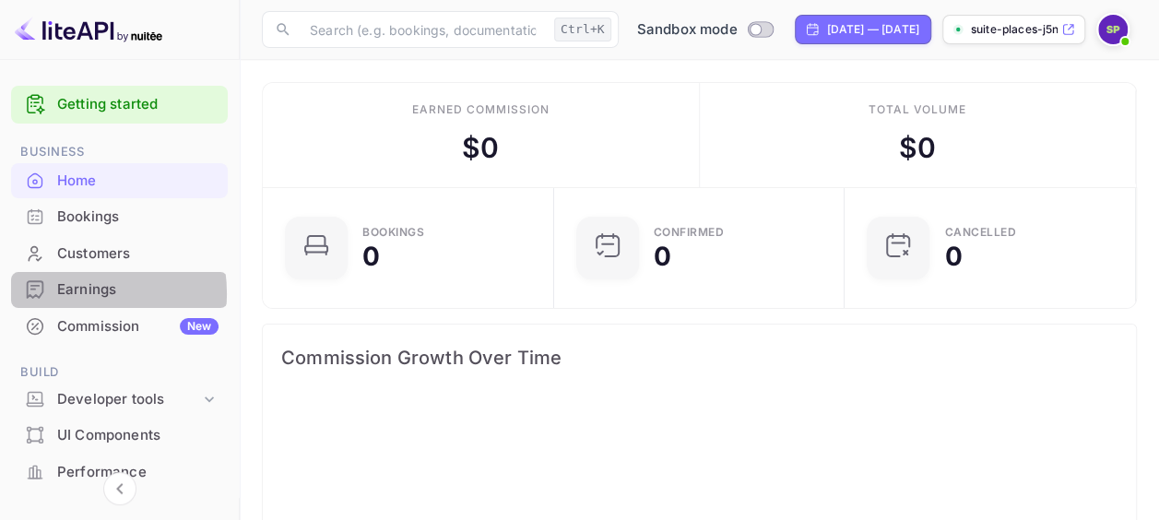
click at [75, 293] on div "Earnings" at bounding box center [137, 289] width 161 height 21
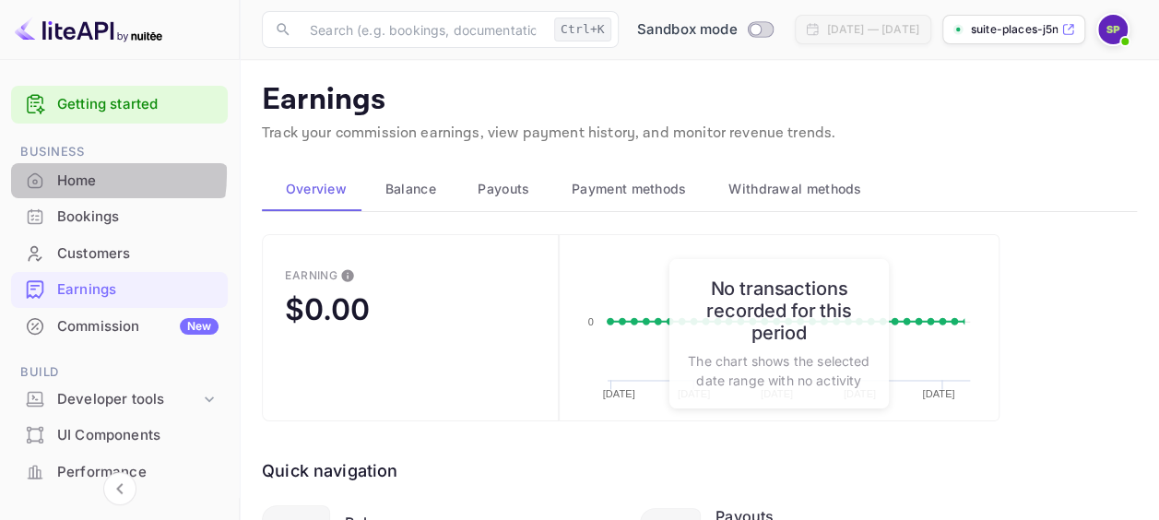
click at [70, 173] on div "Home" at bounding box center [137, 181] width 161 height 21
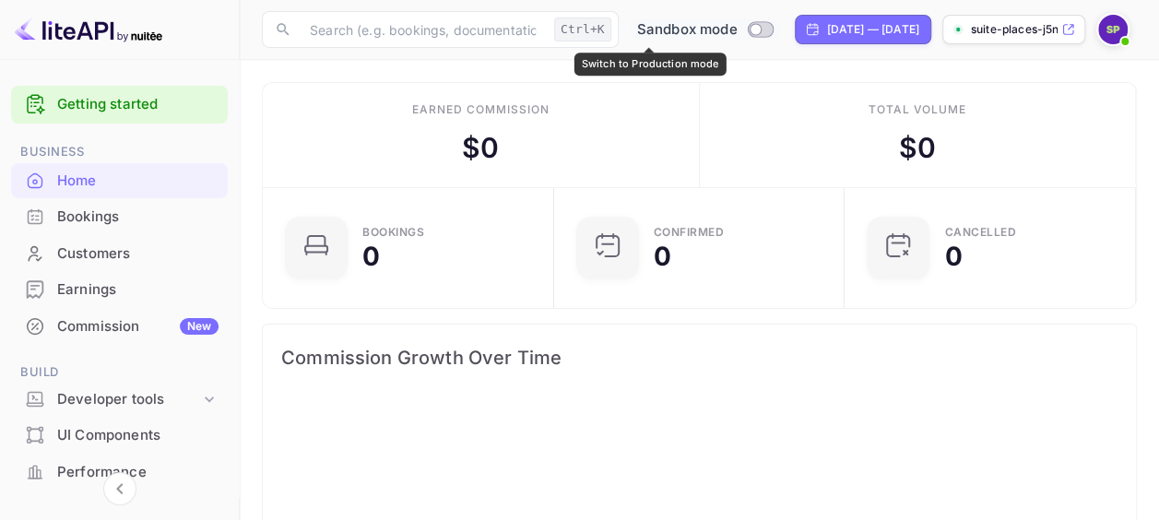
click at [737, 25] on input "Switch to Production mode" at bounding box center [755, 29] width 37 height 12
checkbox input "false"
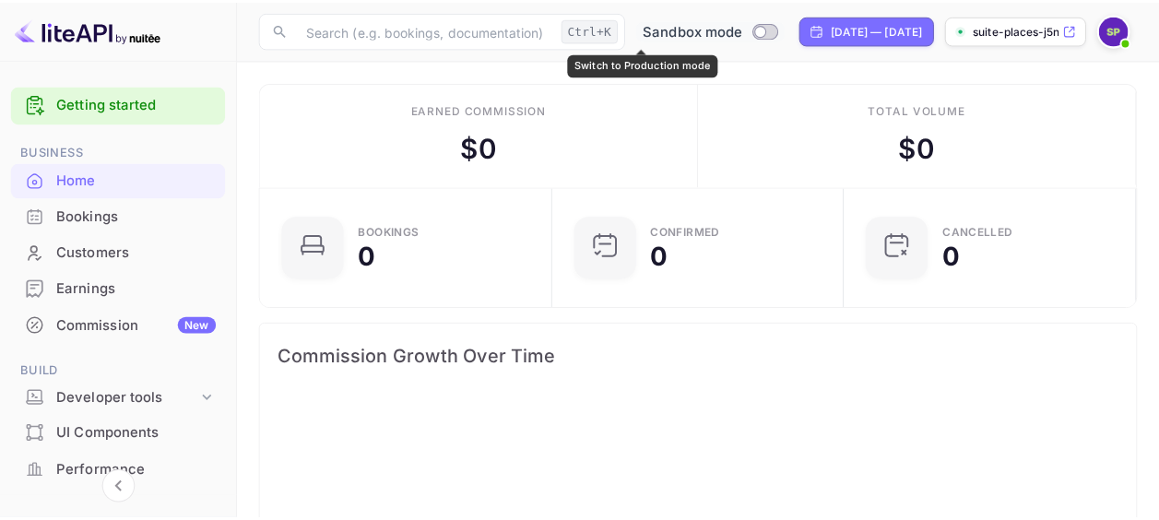
scroll to position [285, 266]
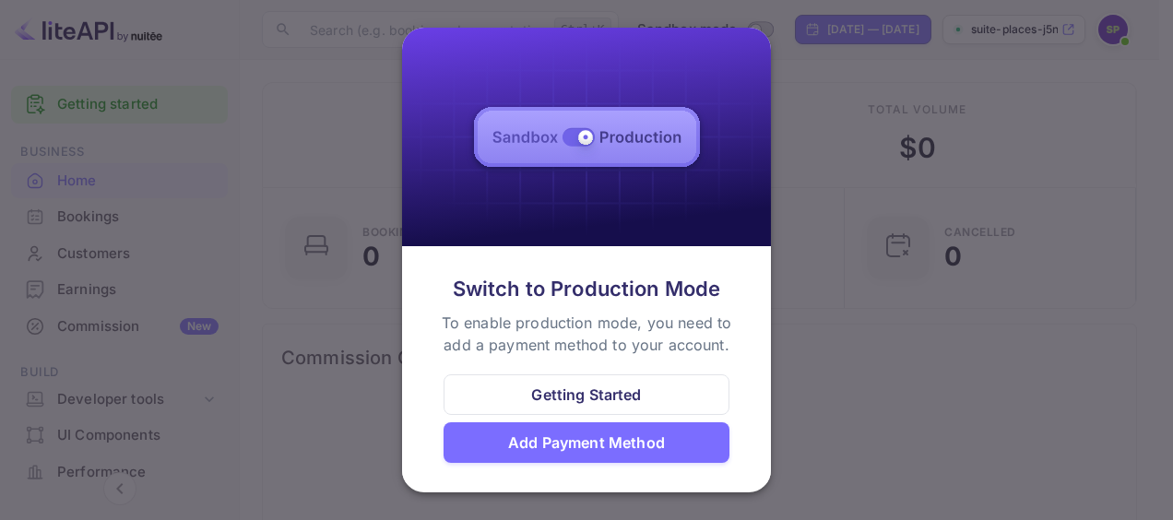
click at [845, 126] on div at bounding box center [586, 260] width 1173 height 520
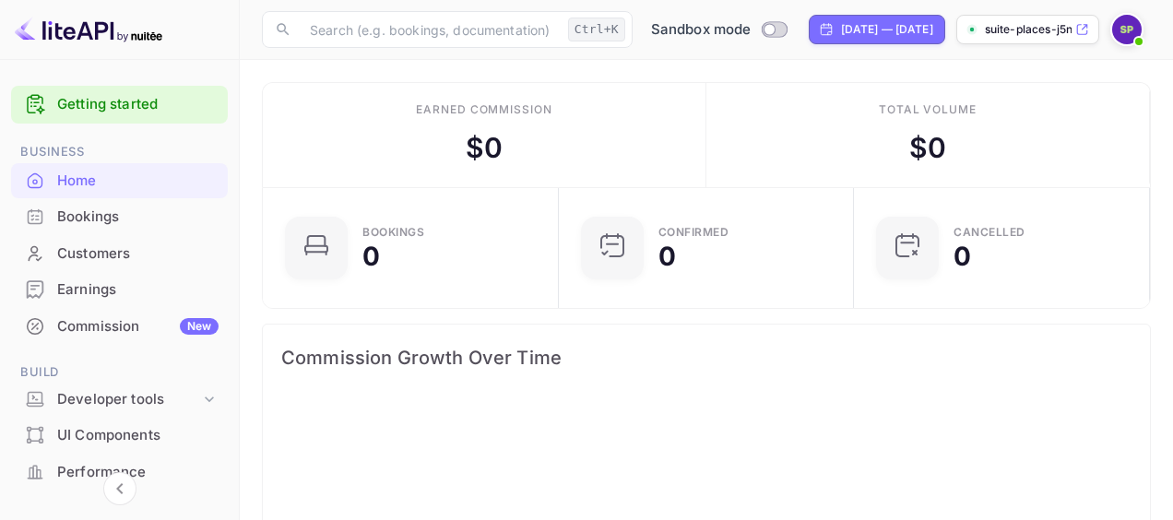
scroll to position [285, 266]
click at [1112, 30] on img at bounding box center [1113, 30] width 30 height 30
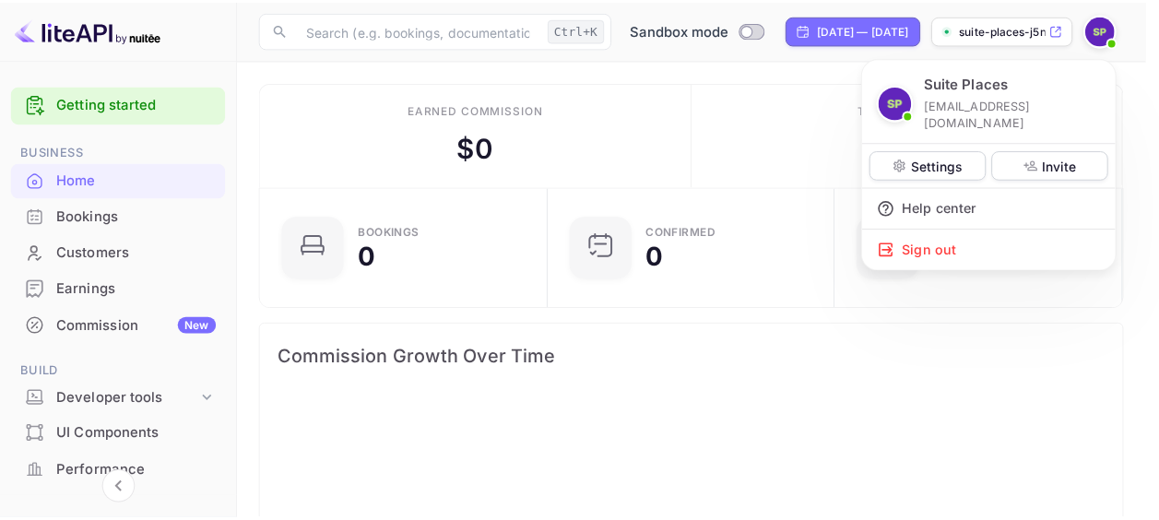
scroll to position [285, 266]
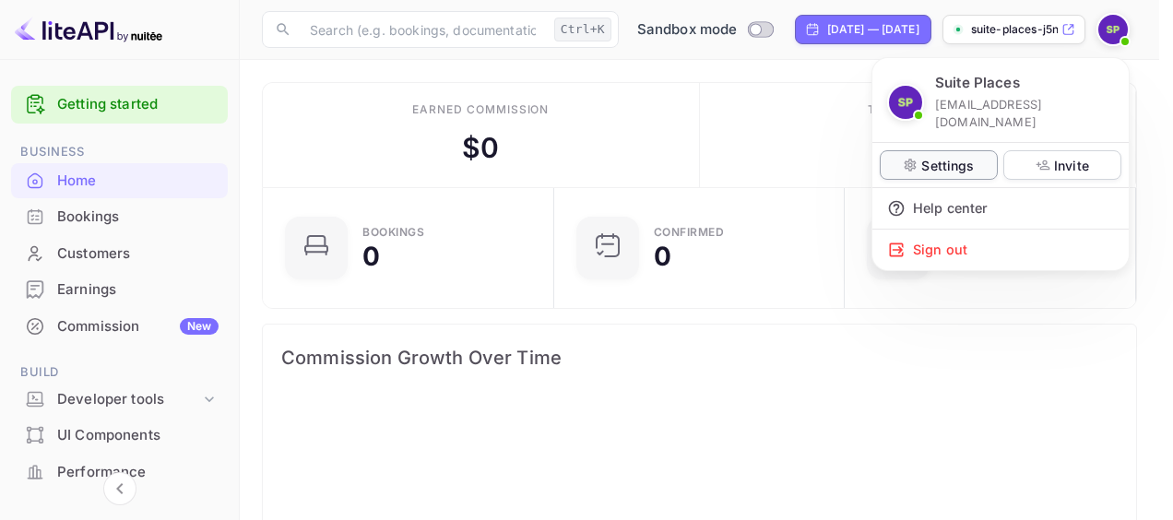
click at [939, 156] on p "Settings" at bounding box center [947, 165] width 53 height 19
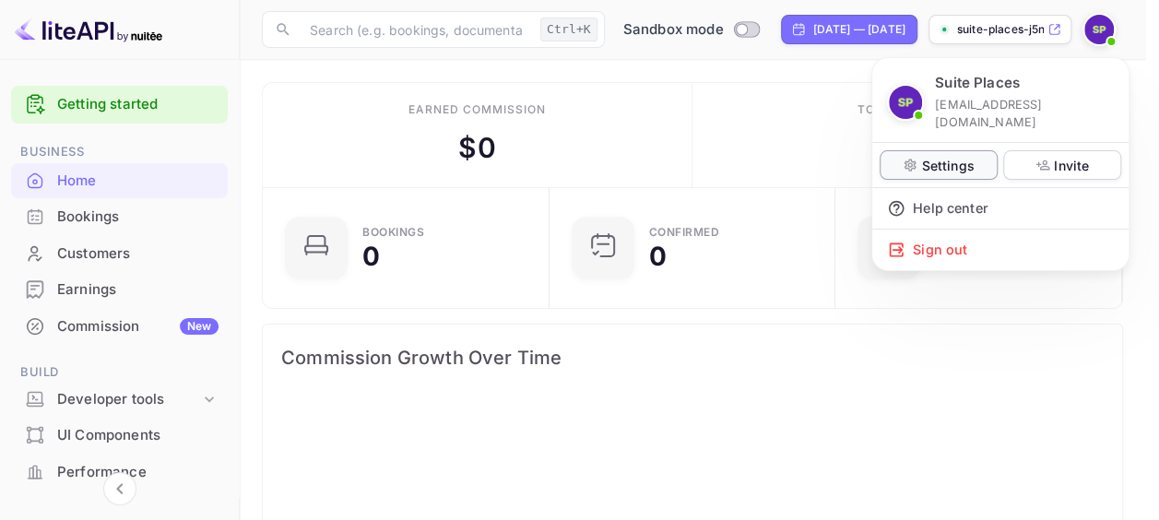
scroll to position [285, 266]
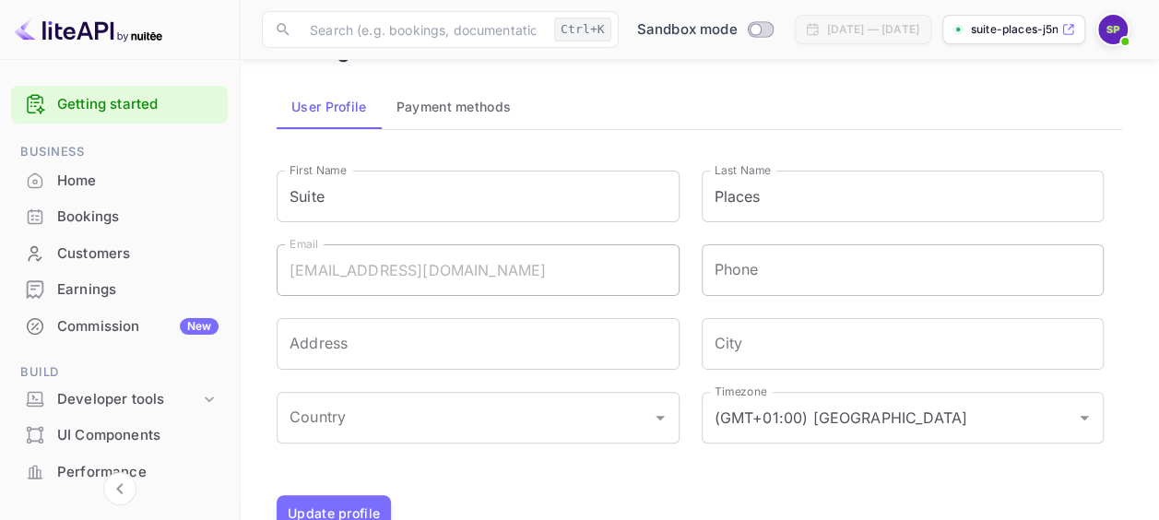
scroll to position [109, 0]
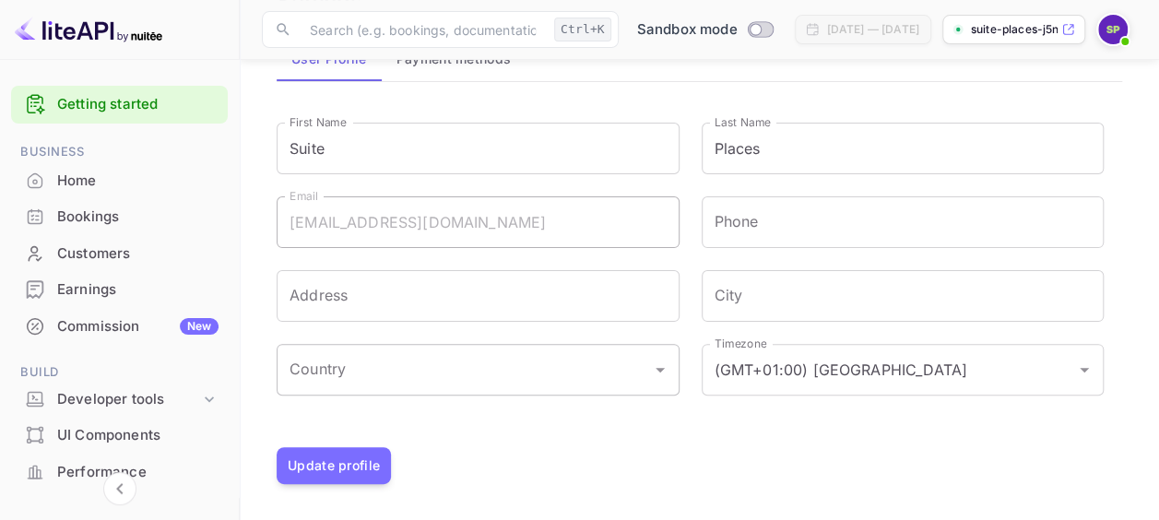
click at [657, 368] on icon "Open" at bounding box center [660, 370] width 9 height 5
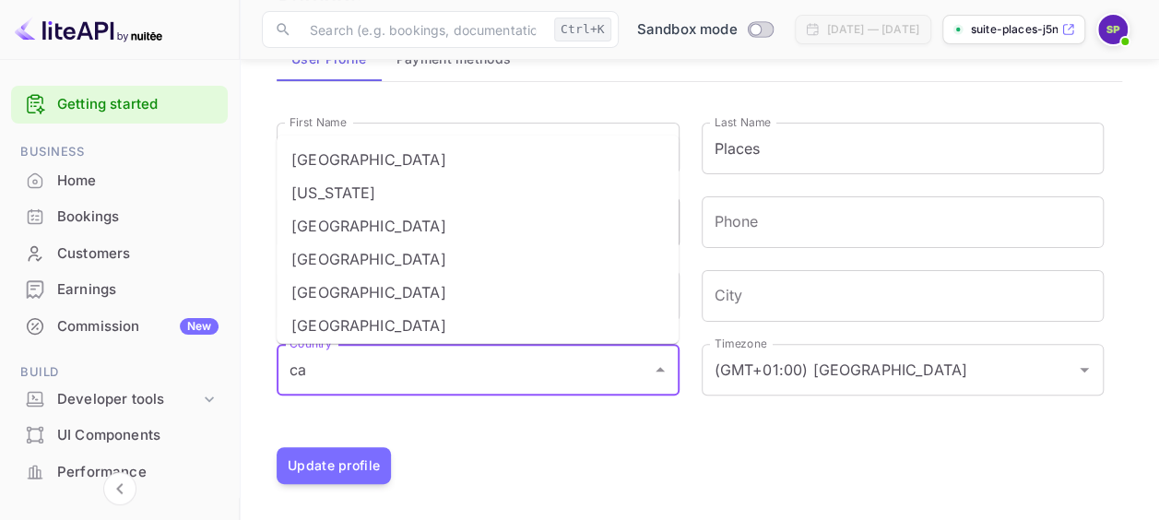
click at [349, 224] on li "[GEOGRAPHIC_DATA]" at bounding box center [478, 225] width 402 height 33
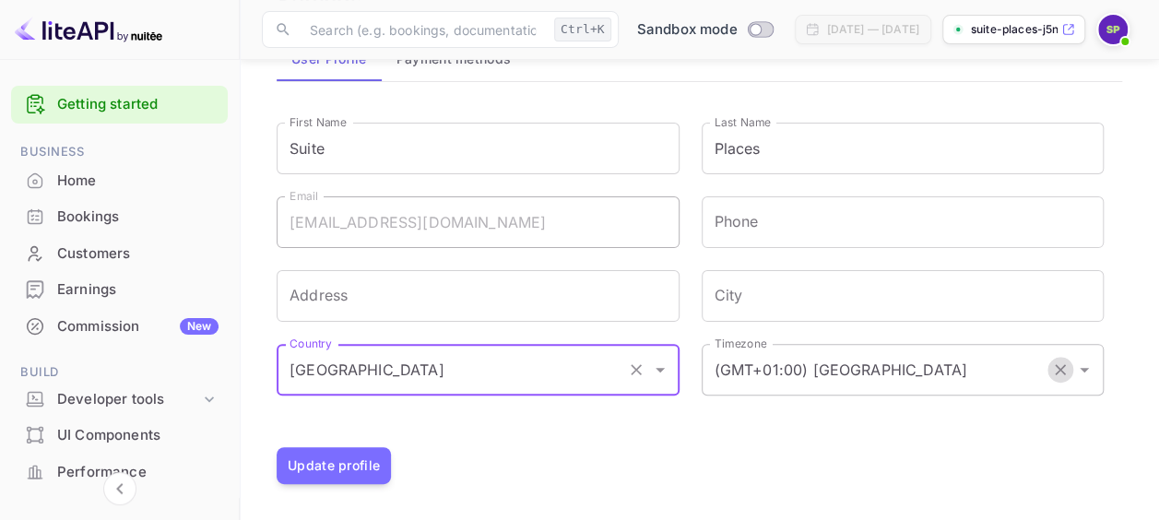
click at [1065, 370] on icon "Clear" at bounding box center [1060, 369] width 18 height 18
type input "[GEOGRAPHIC_DATA]"
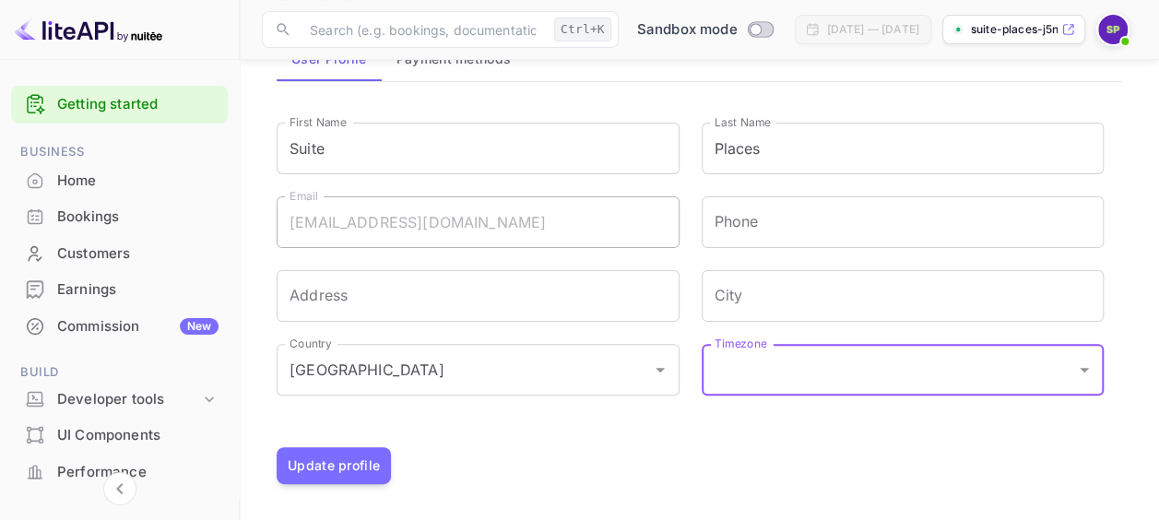
click at [1090, 365] on icon "Open" at bounding box center [1084, 370] width 22 height 22
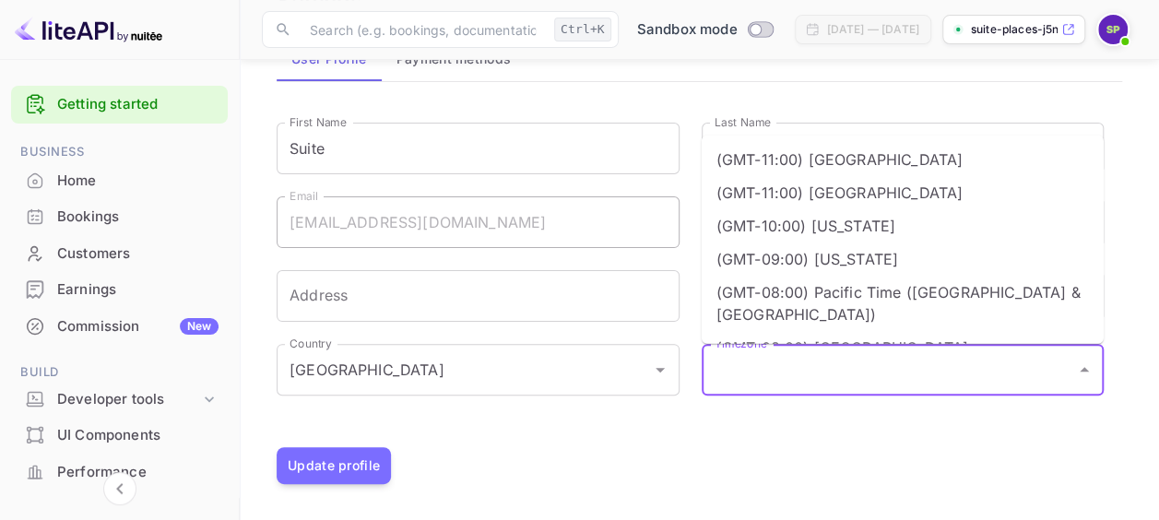
click at [909, 286] on li "(GMT-08:00) Pacific Time ([GEOGRAPHIC_DATA] & [GEOGRAPHIC_DATA])" at bounding box center [903, 303] width 402 height 55
type input "(GMT-08:00) Pacific Time ([GEOGRAPHIC_DATA] & [GEOGRAPHIC_DATA])"
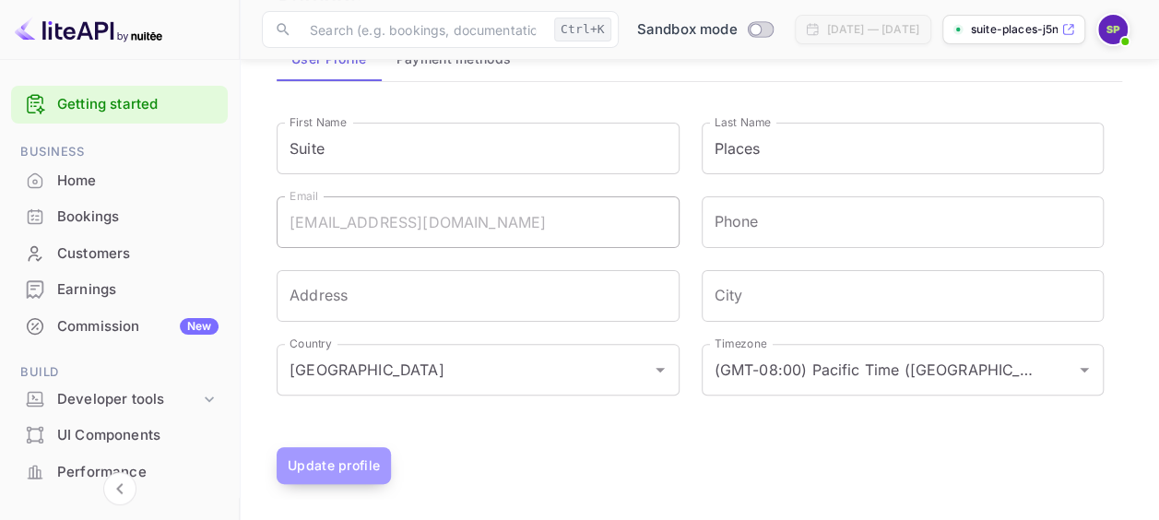
click at [349, 458] on button "Update profile" at bounding box center [334, 465] width 114 height 37
click at [771, 453] on div "Update profile" at bounding box center [699, 465] width 845 height 37
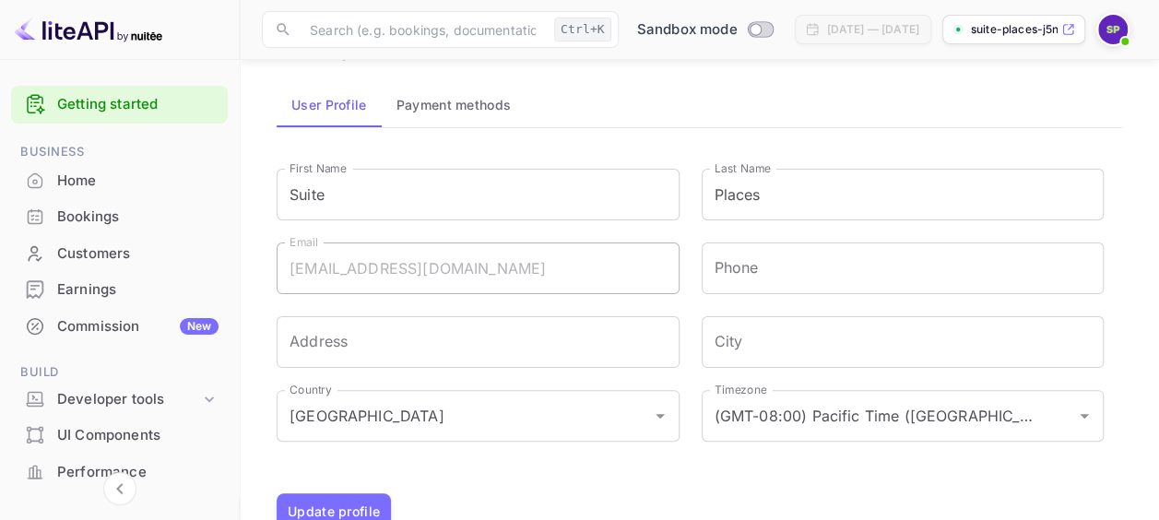
scroll to position [0, 0]
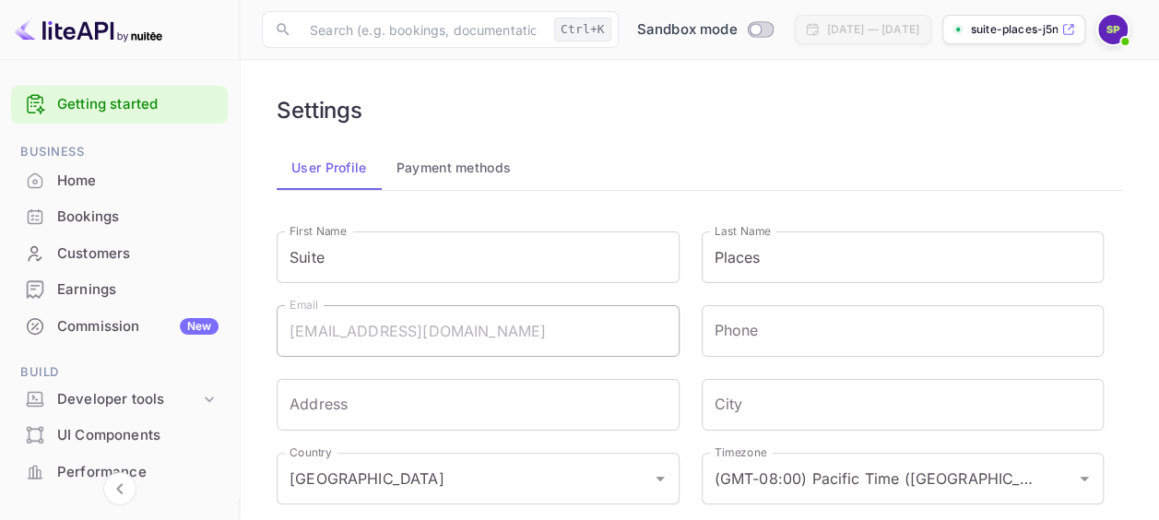
click at [1006, 30] on p "suite-places-j5nbq.nui..." at bounding box center [1014, 29] width 87 height 17
click at [75, 184] on div "Home" at bounding box center [137, 181] width 161 height 21
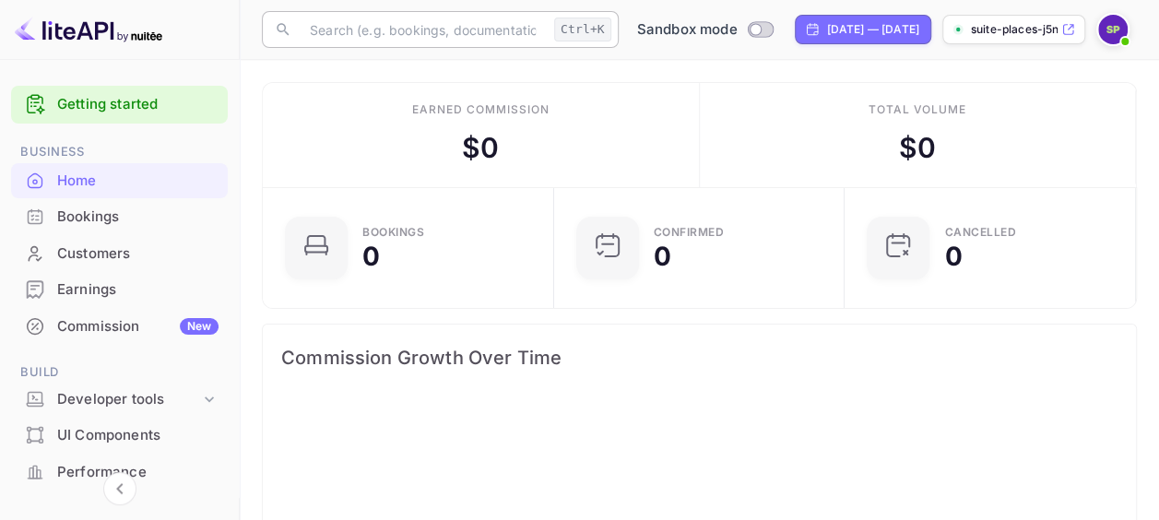
click at [476, 33] on input "text" at bounding box center [423, 29] width 248 height 37
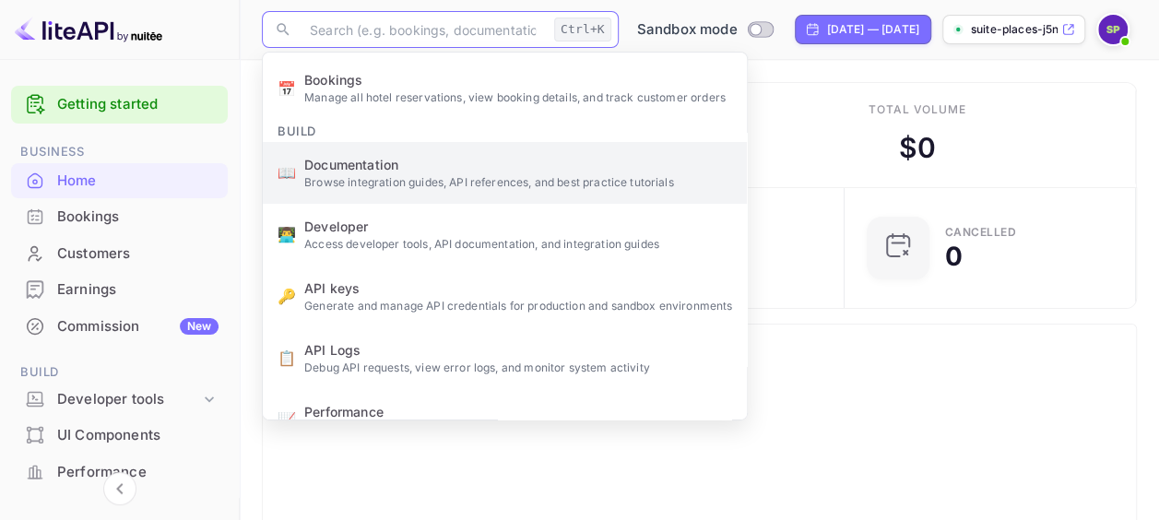
scroll to position [184, 0]
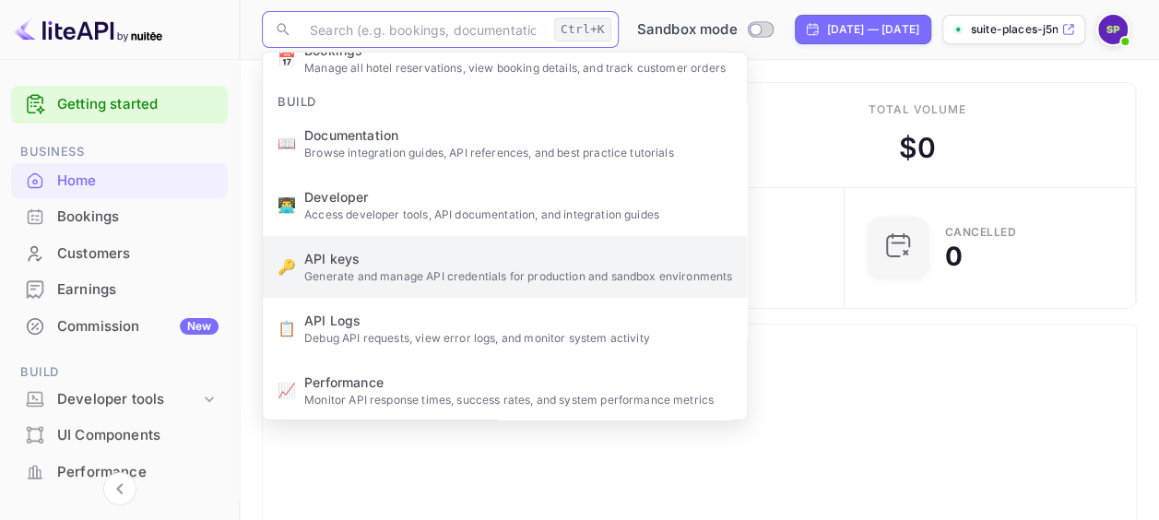
click at [431, 277] on p "Generate and manage API credentials for production and sandbox environments" at bounding box center [518, 276] width 428 height 17
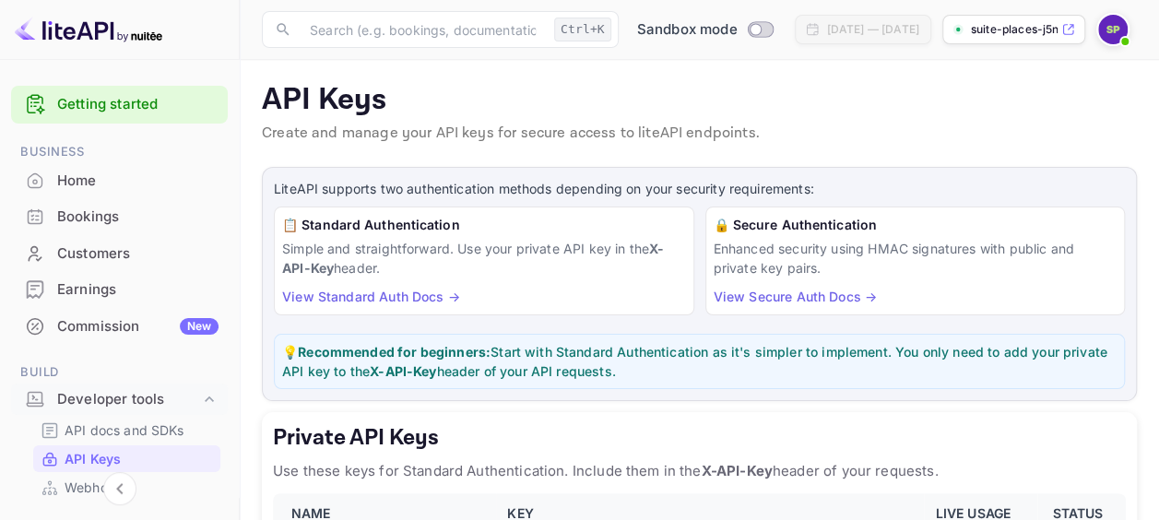
click at [782, 96] on p "API Keys" at bounding box center [699, 100] width 875 height 37
